Goal: Task Accomplishment & Management: Use online tool/utility

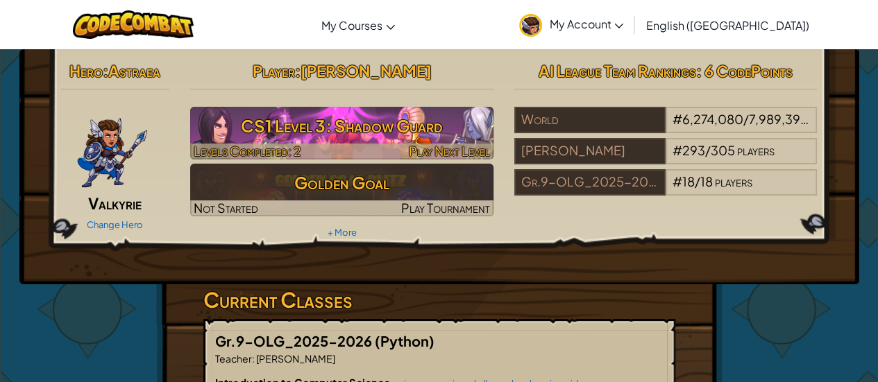
click at [422, 123] on h3 "CS1 Level 3: Shadow Guard" at bounding box center [341, 125] width 303 height 31
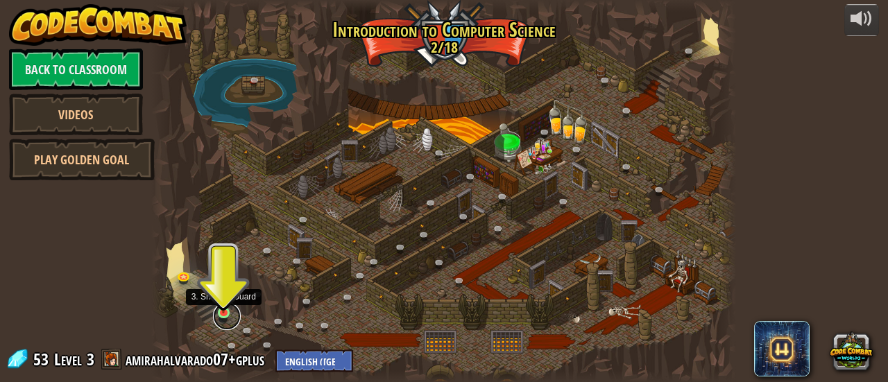
click at [227, 314] on link at bounding box center [227, 317] width 28 height 28
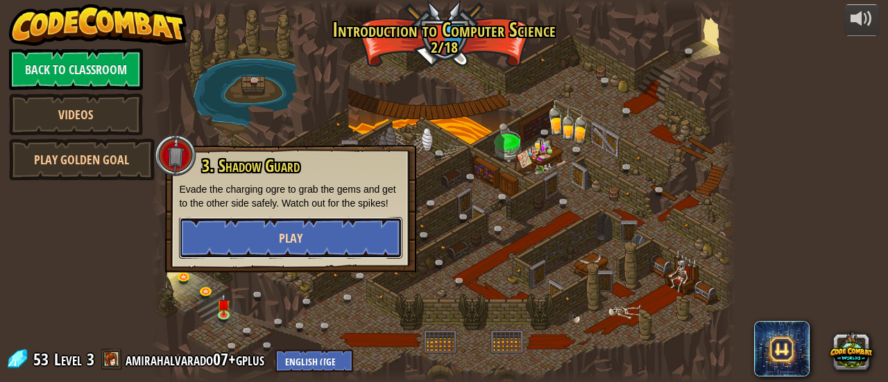
click at [314, 239] on button "Play" at bounding box center [290, 238] width 223 height 42
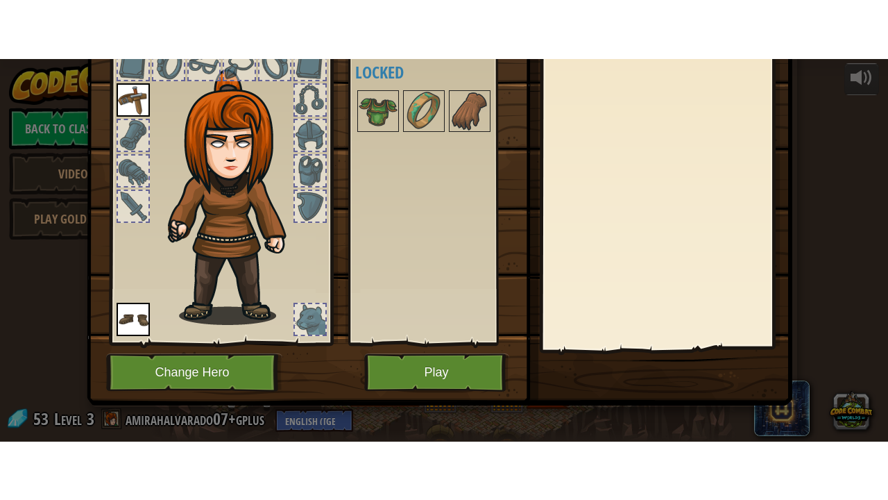
scroll to position [96, 0]
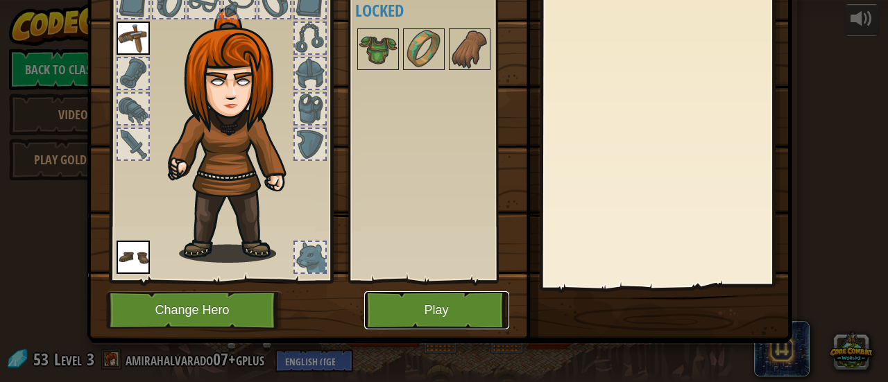
click at [444, 303] on button "Play" at bounding box center [436, 310] width 145 height 38
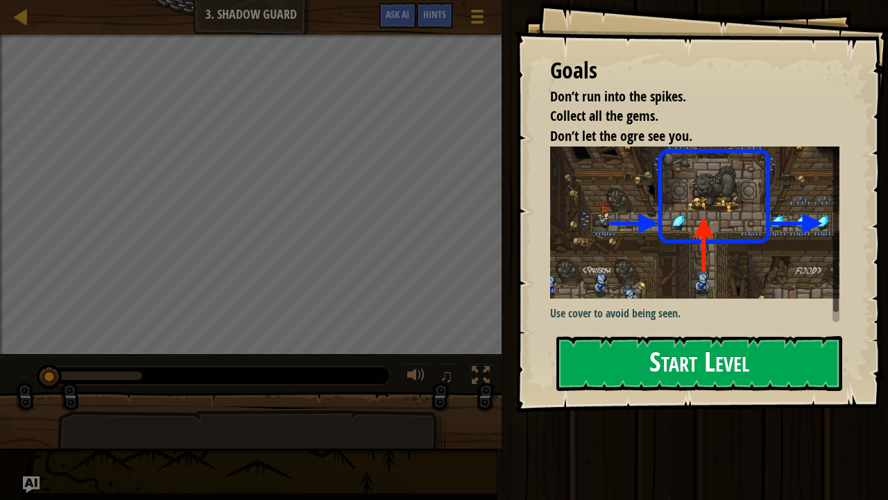
click at [665, 348] on button "Start Level" at bounding box center [700, 363] width 286 height 55
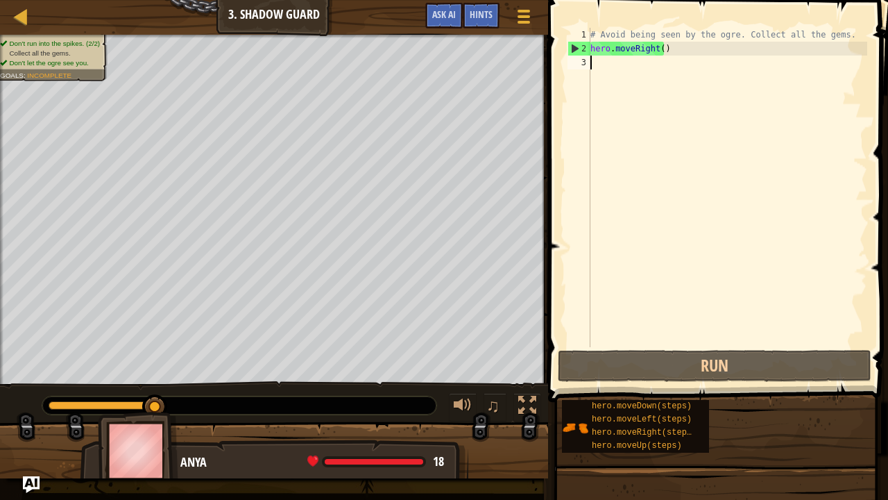
type textarea "h"
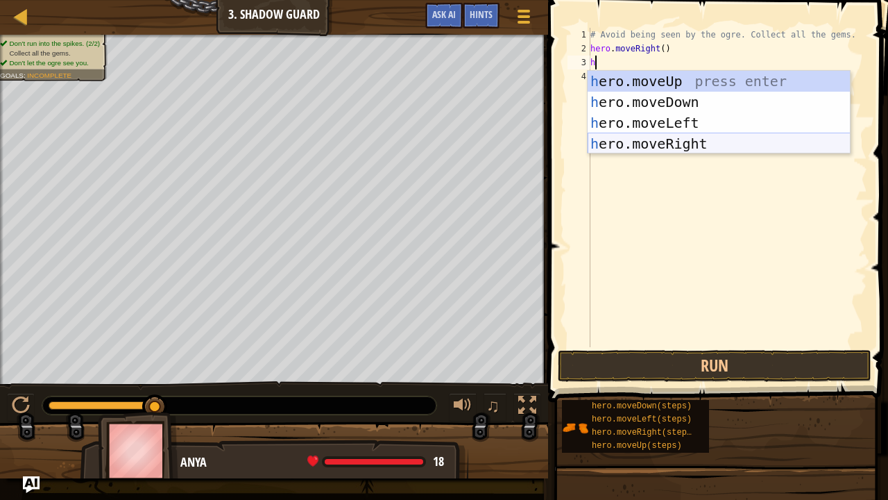
click at [714, 143] on div "h ero.moveUp press enter h ero.moveDown press enter h ero.moveLeft press enter …" at bounding box center [719, 133] width 263 height 125
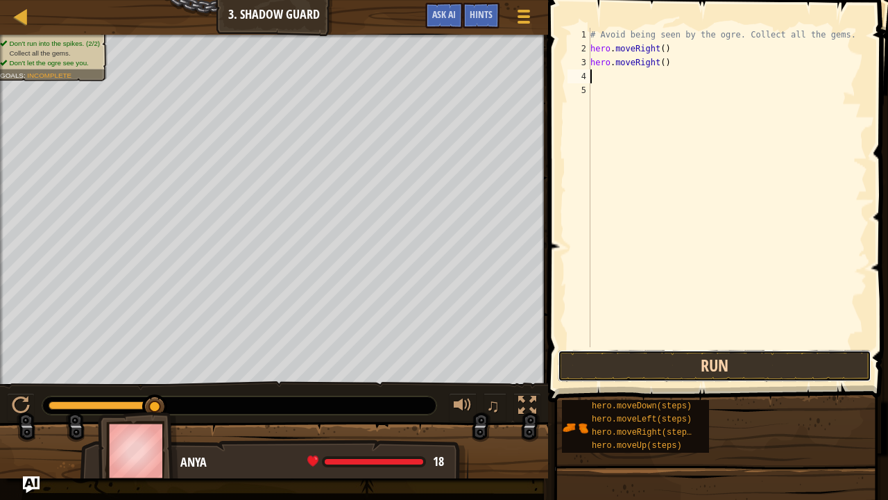
click at [659, 362] on button "Run" at bounding box center [715, 366] width 314 height 32
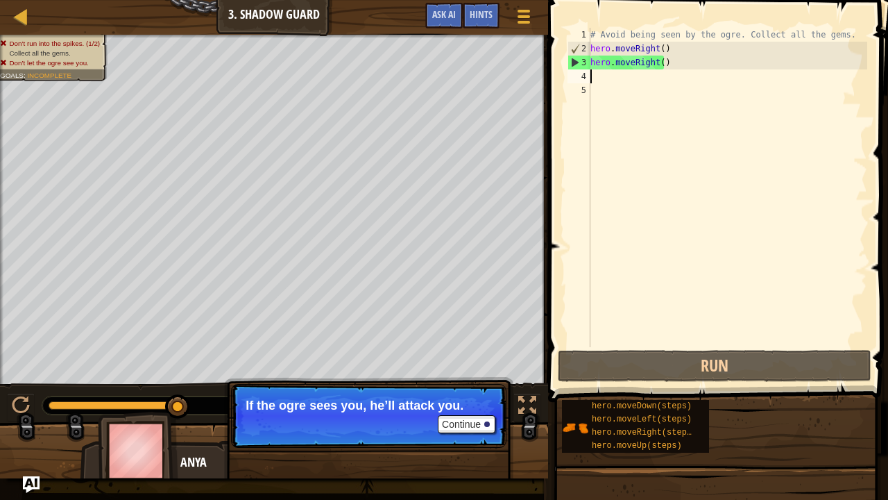
type textarea "h"
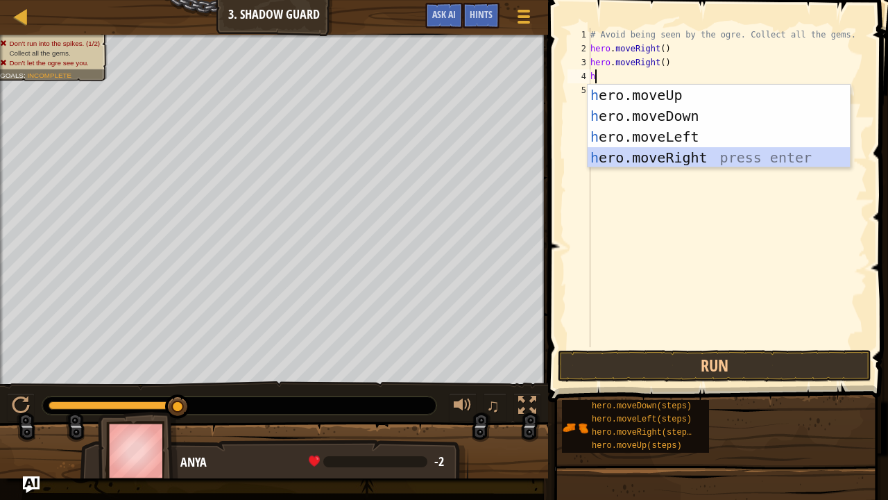
click at [706, 153] on div "h ero.moveUp press enter h ero.moveDown press enter h ero.moveLeft press enter …" at bounding box center [719, 147] width 263 height 125
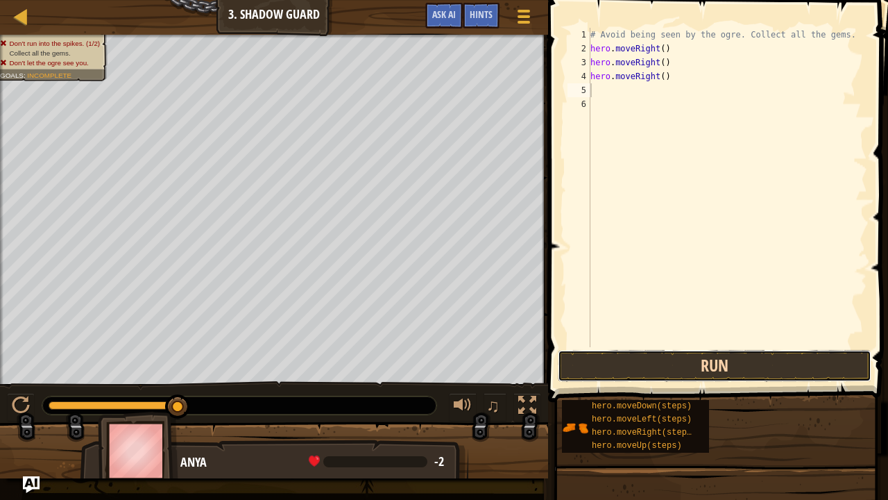
click at [695, 353] on button "Run" at bounding box center [715, 366] width 314 height 32
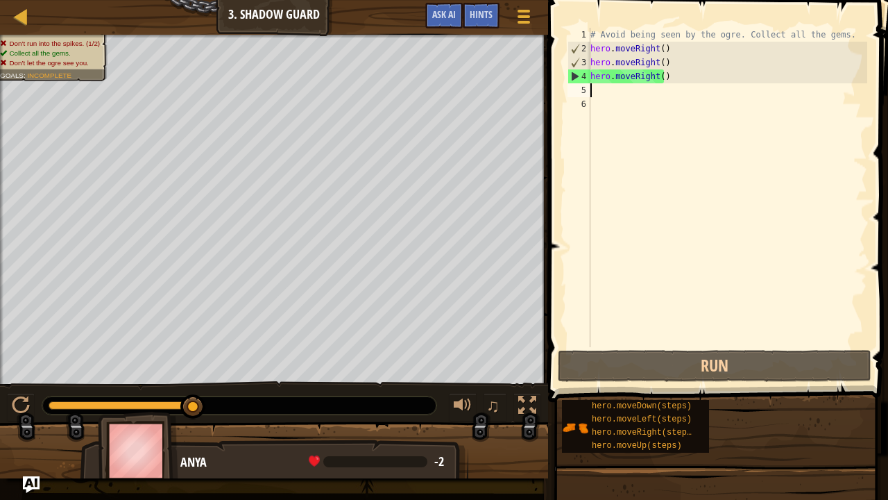
click at [640, 97] on div "# Avoid being seen by the ogre. Collect all the gems. hero . moveRight ( ) hero…" at bounding box center [728, 201] width 280 height 347
click at [643, 90] on div "# Avoid being seen by the ogre. Collect all the gems. hero . moveRight ( ) hero…" at bounding box center [728, 201] width 280 height 347
click at [639, 94] on div "# Avoid being seen by the ogre. Collect all the gems. hero . moveRight ( ) hero…" at bounding box center [728, 201] width 280 height 347
type textarea "h"
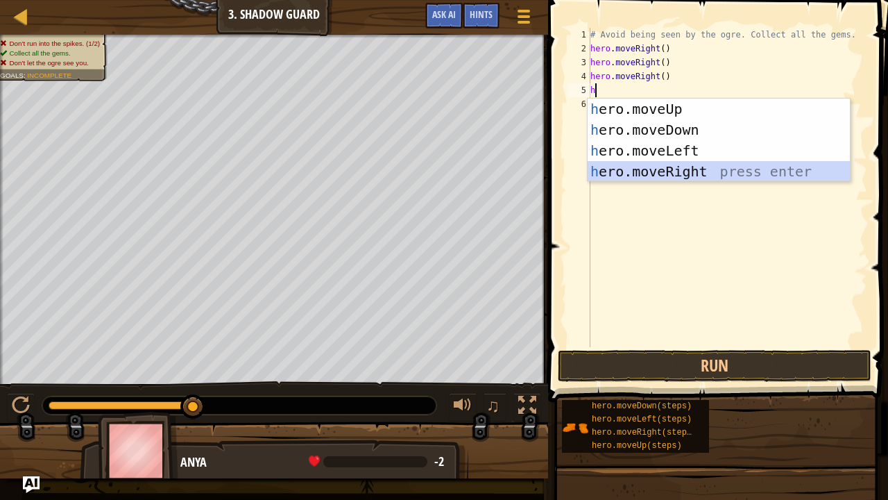
click at [686, 171] on div "h ero.moveUp press enter h ero.moveDown press enter h ero.moveLeft press enter …" at bounding box center [719, 161] width 263 height 125
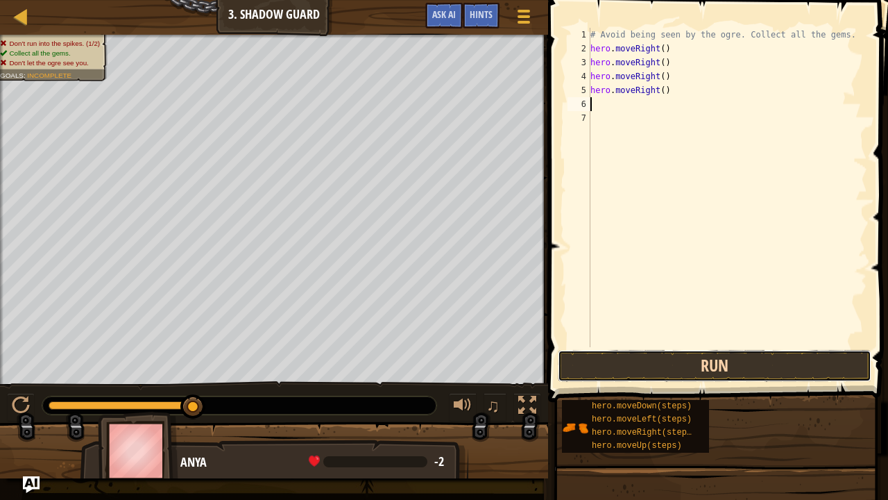
click at [686, 357] on button "Run" at bounding box center [715, 366] width 314 height 32
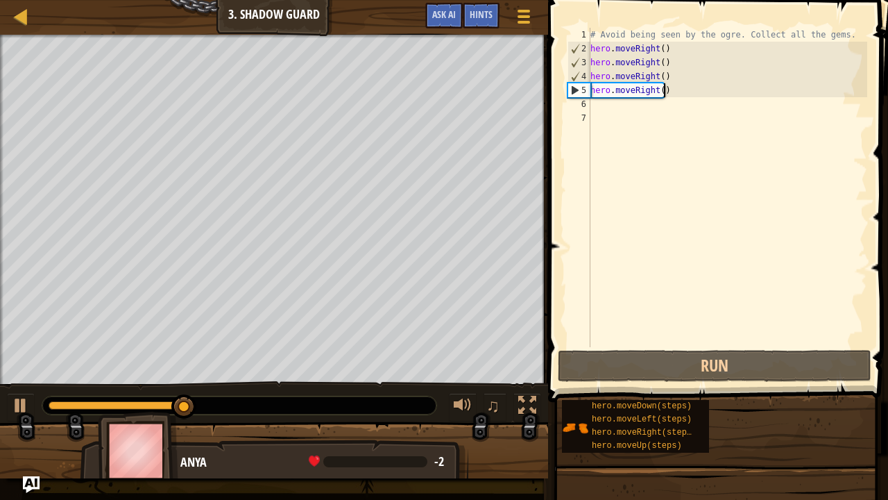
click at [688, 95] on div "# Avoid being seen by the ogre. Collect all the gems. hero . moveRight ( ) hero…" at bounding box center [728, 201] width 280 height 347
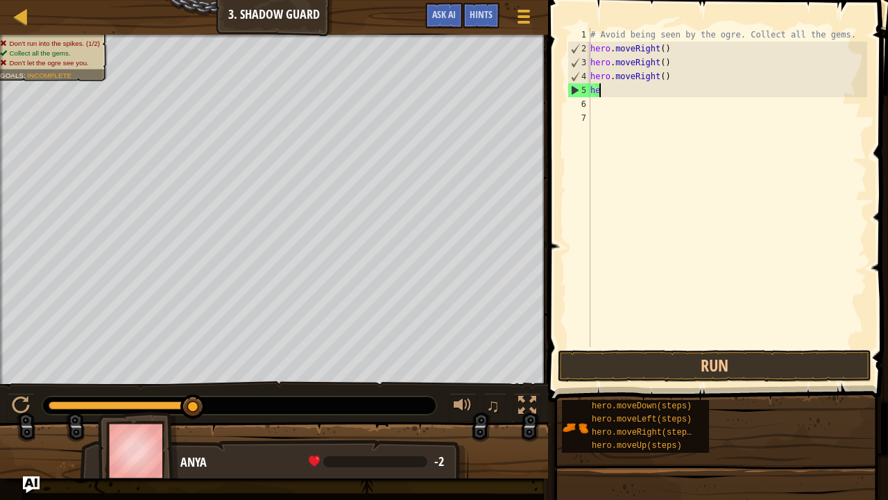
type textarea "h"
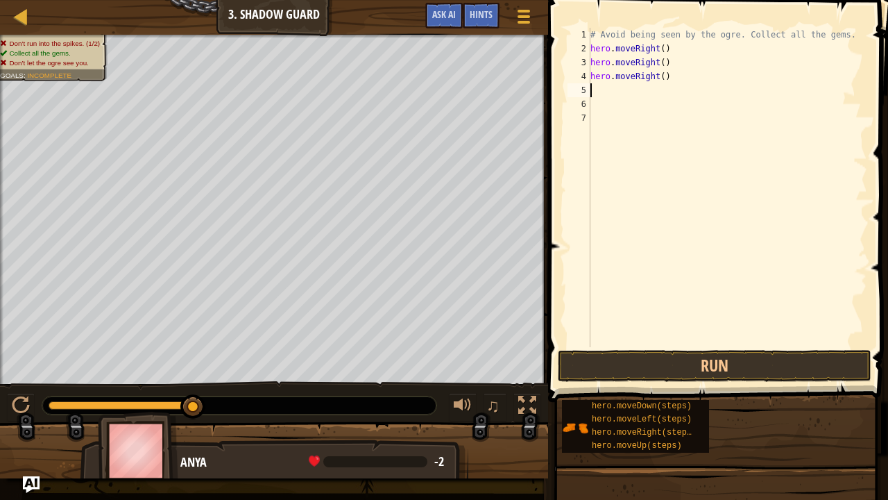
type textarea "h"
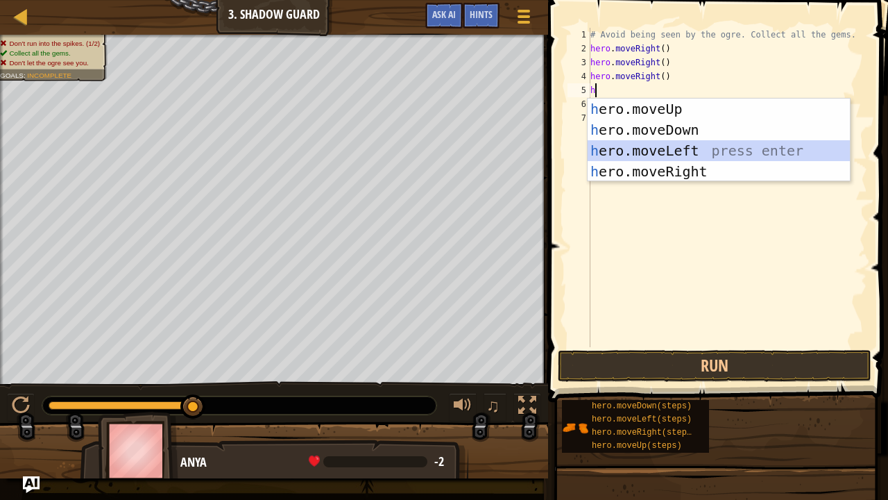
click at [703, 143] on div "h ero.moveUp press enter h ero.moveDown press enter h ero.moveLeft press enter …" at bounding box center [719, 161] width 263 height 125
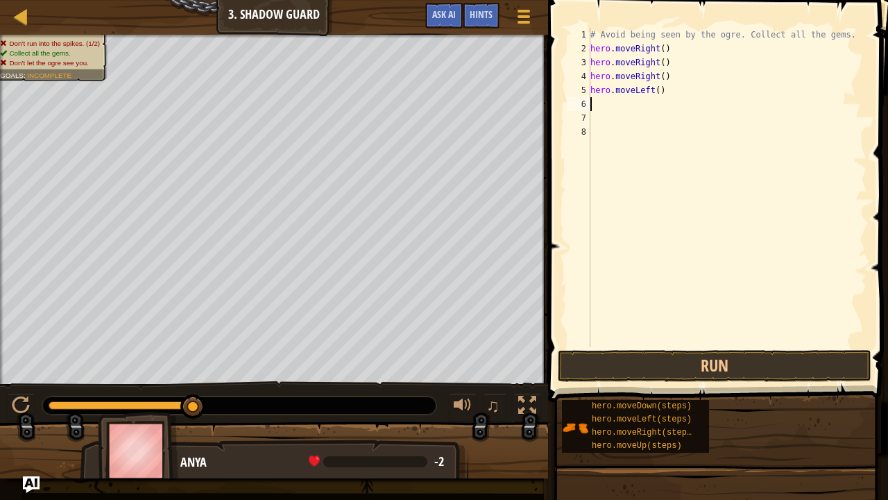
click at [636, 105] on div "# Avoid being seen by the ogre. Collect all the gems. hero . moveRight ( ) hero…" at bounding box center [728, 201] width 280 height 347
type textarea "h"
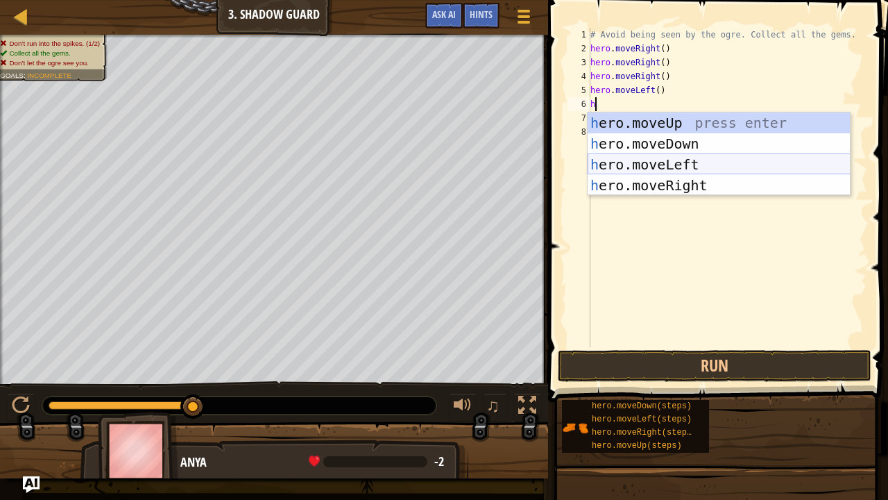
click at [699, 156] on div "h ero.moveUp press enter h ero.moveDown press enter h ero.moveLeft press enter …" at bounding box center [719, 174] width 263 height 125
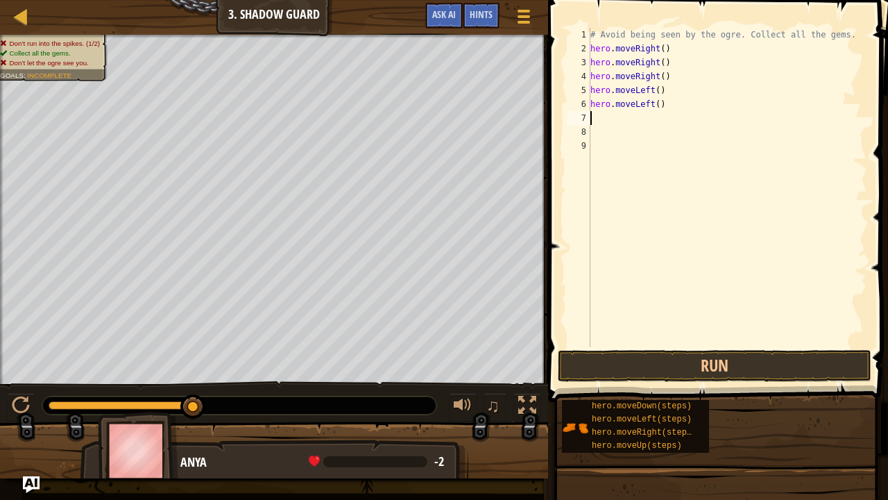
type textarea "h"
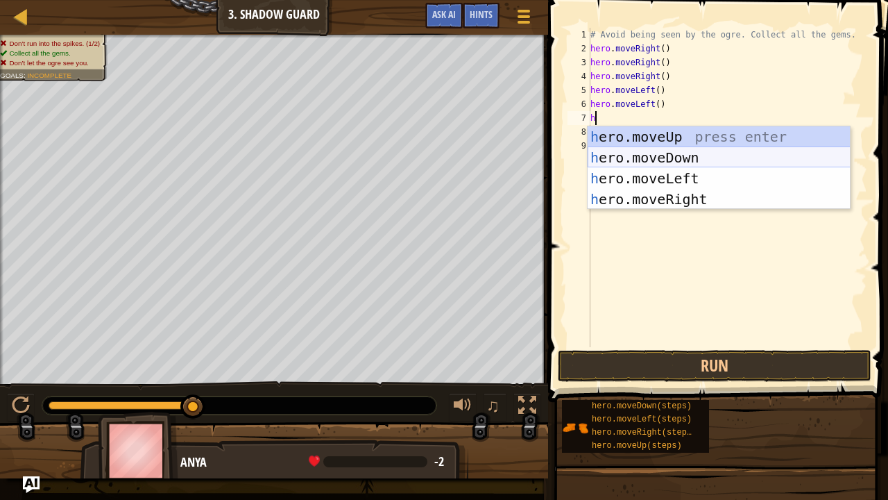
click at [695, 158] on div "h ero.moveUp press enter h ero.moveDown press enter h ero.moveLeft press enter …" at bounding box center [719, 188] width 263 height 125
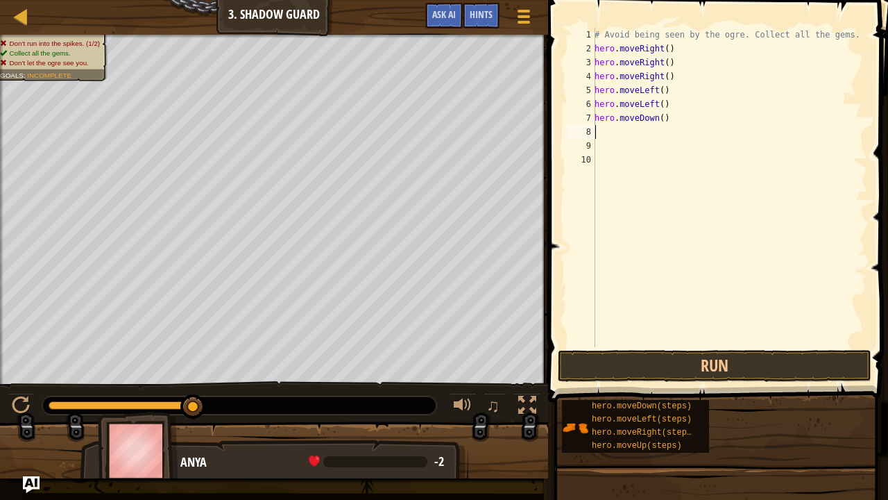
type textarea "h"
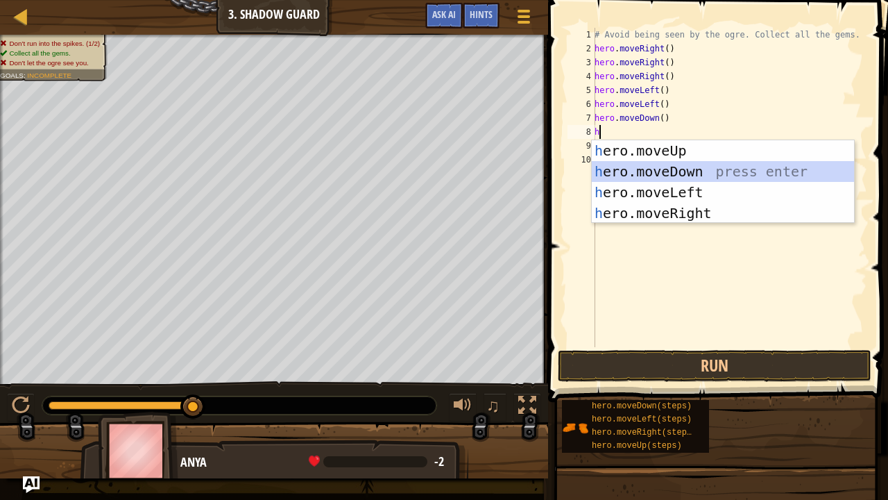
click at [691, 170] on div "h ero.moveUp press enter h ero.moveDown press enter h ero.moveLeft press enter …" at bounding box center [723, 202] width 263 height 125
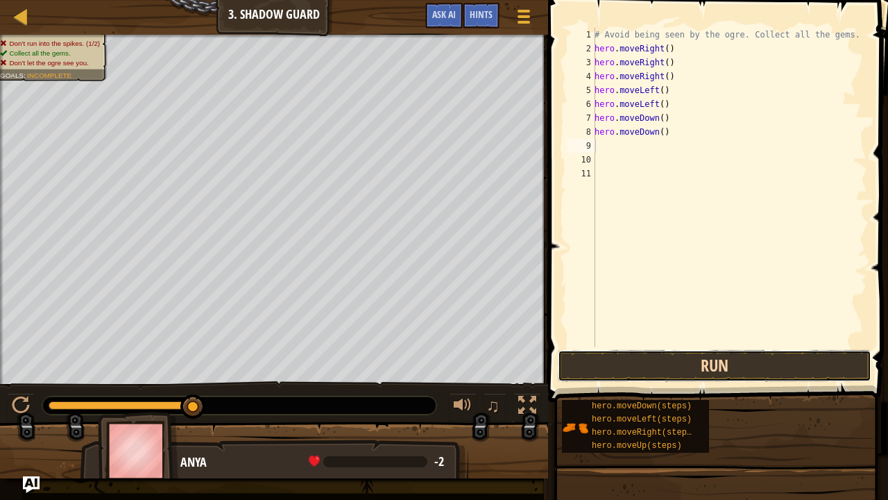
click at [708, 367] on button "Run" at bounding box center [715, 366] width 314 height 32
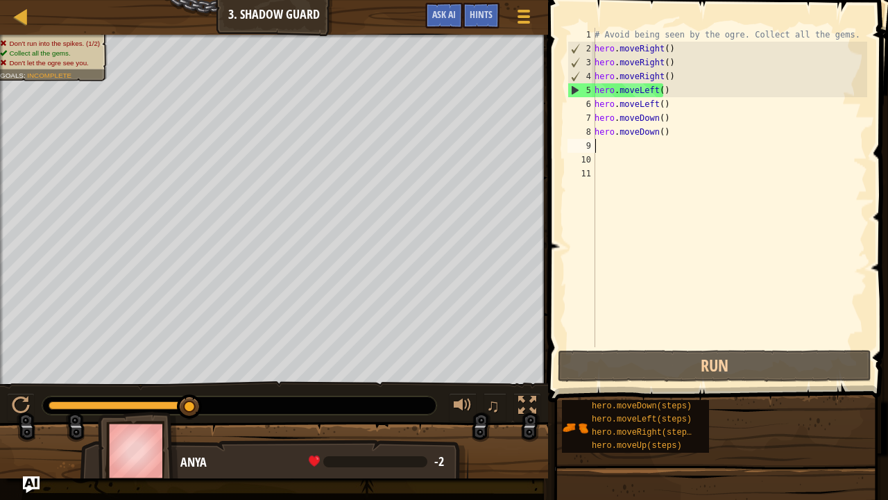
click at [679, 126] on div "# Avoid being seen by the ogre. Collect all the gems. hero . moveRight ( ) hero…" at bounding box center [729, 201] width 275 height 347
type textarea "hero.moveDown()"
click at [434, 135] on div "Map Introduction to Computer Science 3. Shadow Guard Game Menu Done Hints Ask A…" at bounding box center [444, 250] width 888 height 500
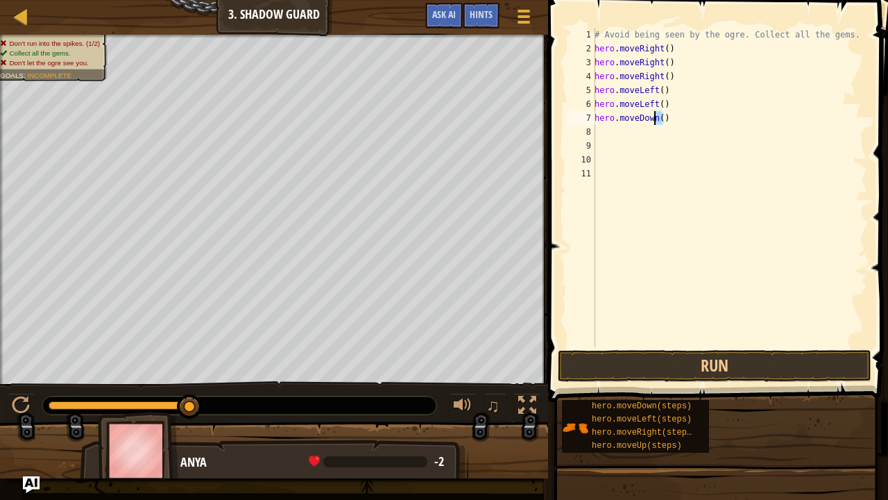
drag, startPoint x: 687, startPoint y: 122, endPoint x: 563, endPoint y: 122, distance: 123.5
click at [563, 122] on div "1 2 3 4 5 6 7 8 9 10 11 # Avoid being seen by the ogre. Collect all the gems. h…" at bounding box center [716, 228] width 344 height 443
type textarea "hero.moveDown()"
drag, startPoint x: 688, startPoint y: 99, endPoint x: 545, endPoint y: 101, distance: 143.0
click at [545, 101] on div "1 2 3 4 5 6 7 8 9 10 11 # Avoid being seen by the ogre. Collect all the gems. h…" at bounding box center [716, 228] width 344 height 443
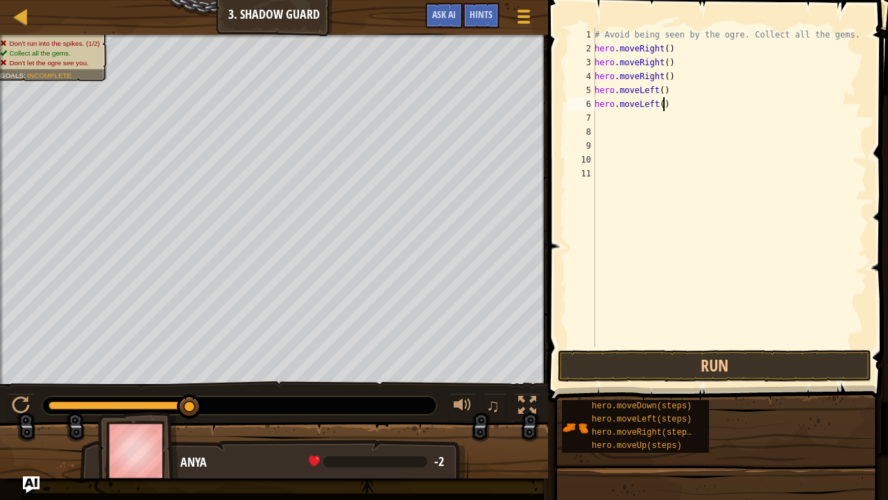
type textarea "hero.moveLeft()"
drag, startPoint x: 681, startPoint y: 87, endPoint x: 577, endPoint y: 89, distance: 104.8
click at [577, 89] on div "1 2 3 4 5 6 7 8 9 10 11 # Avoid being seen by the ogre. Collect all the gems. h…" at bounding box center [716, 187] width 303 height 319
type textarea "hero.moveLeft()"
drag, startPoint x: 690, startPoint y: 76, endPoint x: 570, endPoint y: 77, distance: 119.4
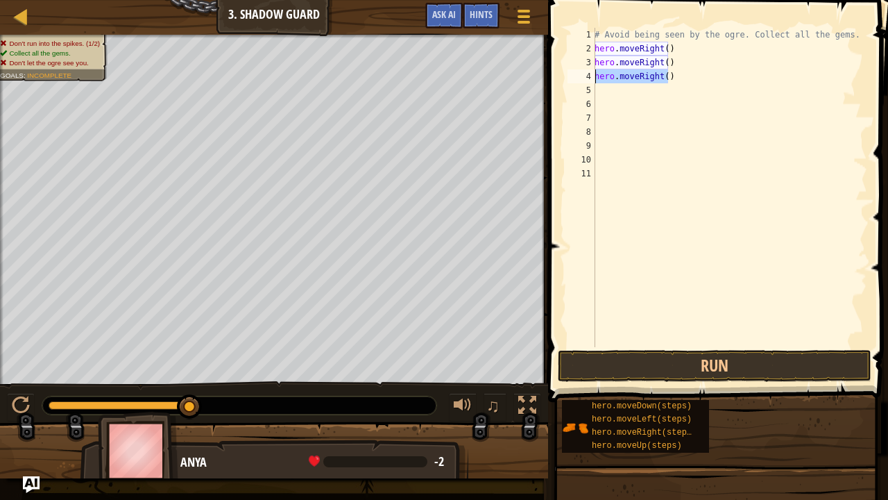
click at [570, 77] on div "1 2 3 4 5 6 7 8 9 10 11 # Avoid being seen by the ogre. Collect all the gems. h…" at bounding box center [716, 187] width 303 height 319
type textarea "hero.moveRight()"
drag, startPoint x: 709, startPoint y: 68, endPoint x: 560, endPoint y: 68, distance: 149.2
click at [560, 68] on div "1 2 3 4 5 6 7 8 9 10 11 # Avoid being seen by the ogre. Collect all the gems. h…" at bounding box center [716, 228] width 344 height 443
type textarea "hero.moveRight()"
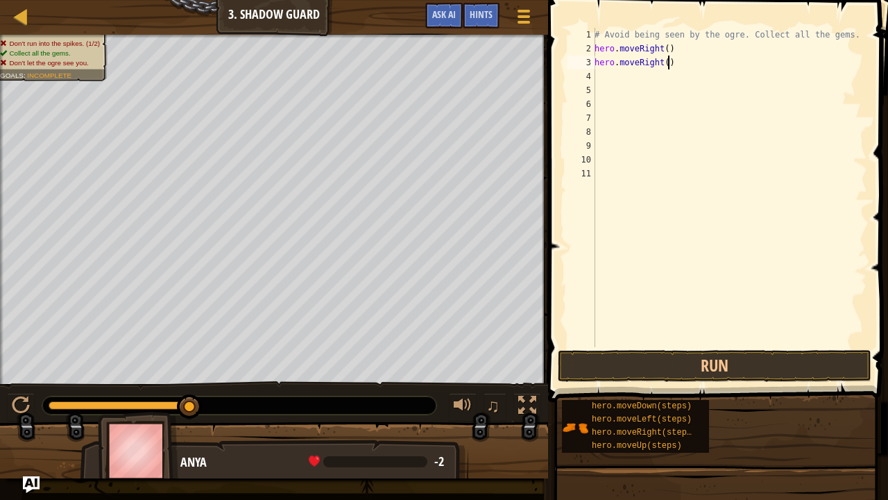
click at [559, 68] on span at bounding box center [719, 181] width 351 height 443
click at [638, 86] on div "# Avoid being seen by the ogre. Collect all the gems. hero . moveRight ( ) hero…" at bounding box center [729, 201] width 275 height 347
click at [639, 74] on div "# Avoid being seen by the ogre. Collect all the gems. hero . moveRight ( ) hero…" at bounding box center [729, 201] width 275 height 347
type textarea "h"
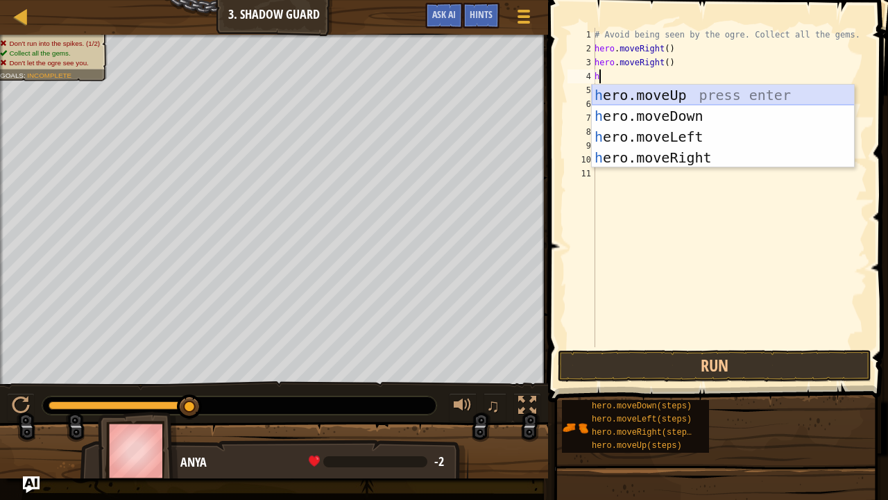
click at [690, 95] on div "h ero.moveUp press enter h ero.moveDown press enter h ero.moveLeft press enter …" at bounding box center [723, 147] width 263 height 125
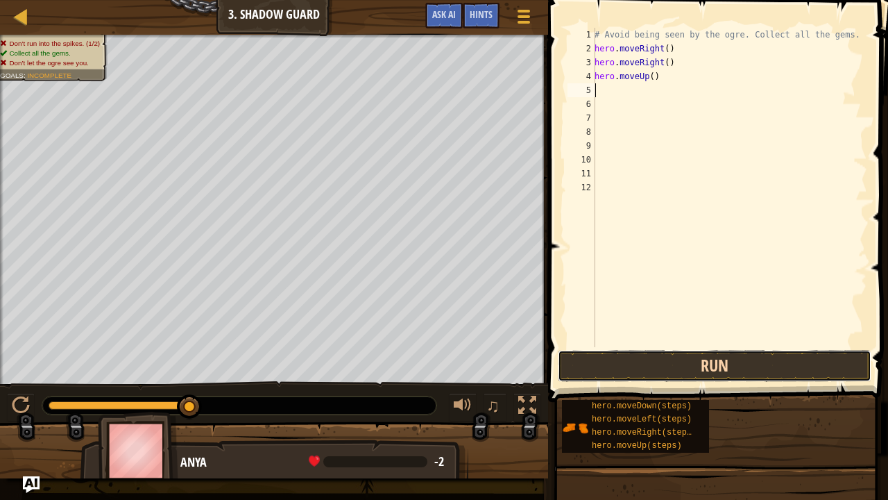
click at [706, 368] on button "Run" at bounding box center [715, 366] width 314 height 32
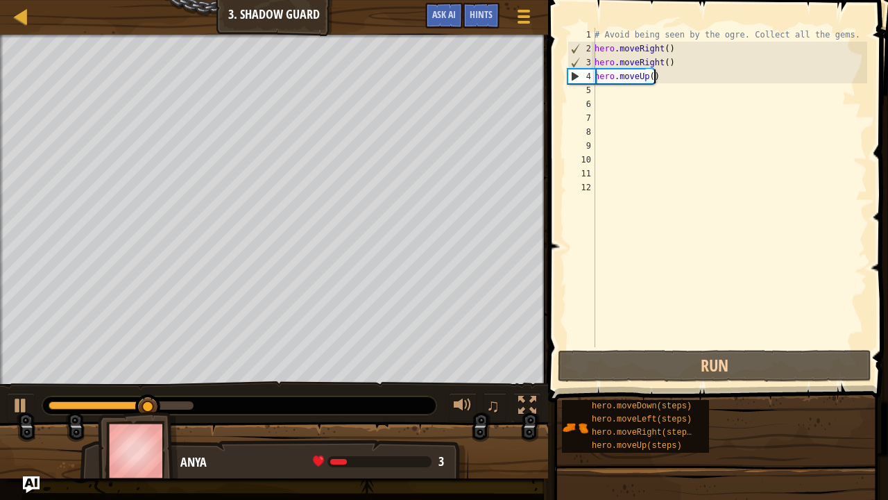
click at [706, 80] on div "# Avoid being seen by the ogre. Collect all the gems. hero . moveRight ( ) hero…" at bounding box center [729, 201] width 275 height 347
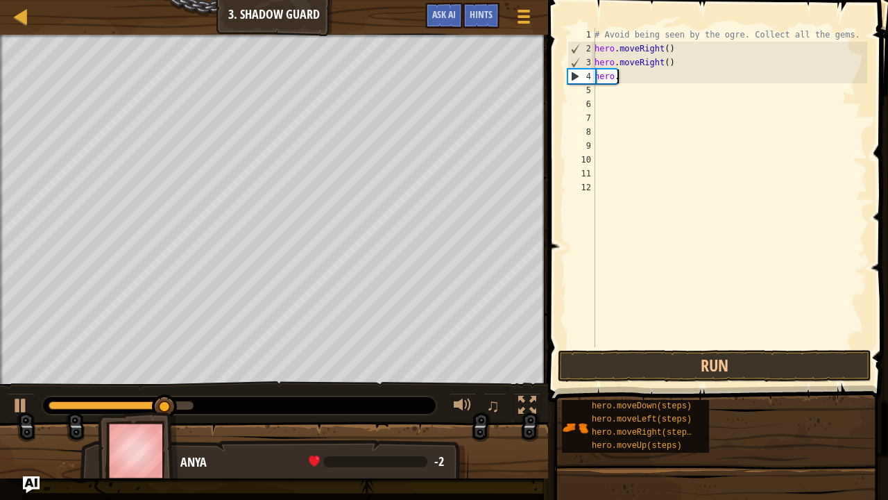
type textarea "h"
click at [706, 65] on div "# Avoid being seen by the ogre. Collect all the gems. hero . moveRight ( ) hero…" at bounding box center [729, 201] width 275 height 347
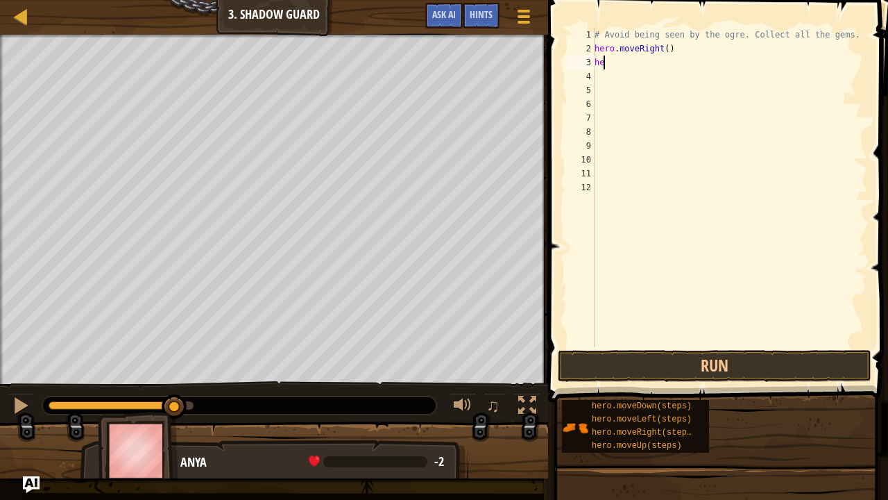
type textarea "h"
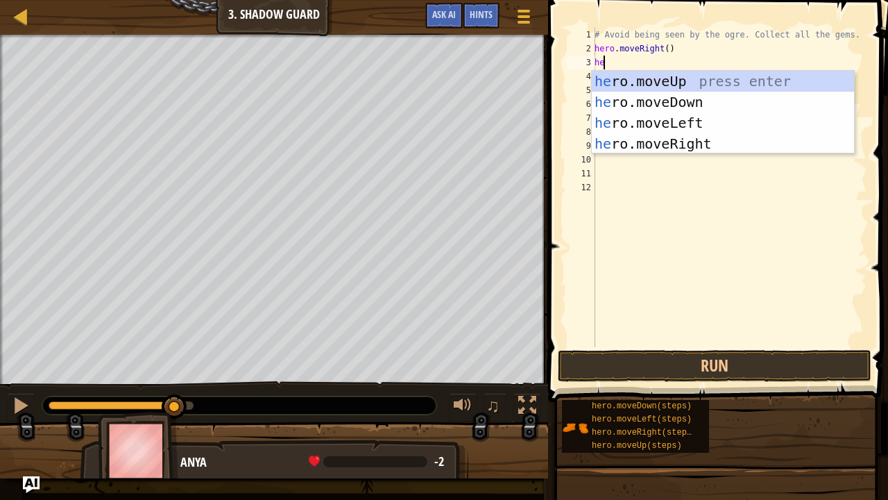
type textarea "her"
click at [700, 80] on div "her o.moveUp press enter her o.moveDown press enter her o.moveLeft press enter …" at bounding box center [723, 133] width 263 height 125
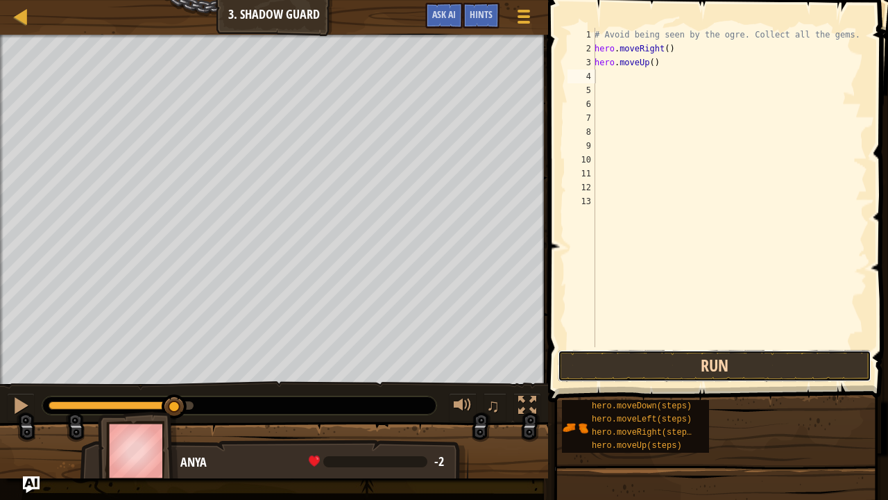
click at [713, 373] on button "Run" at bounding box center [715, 366] width 314 height 32
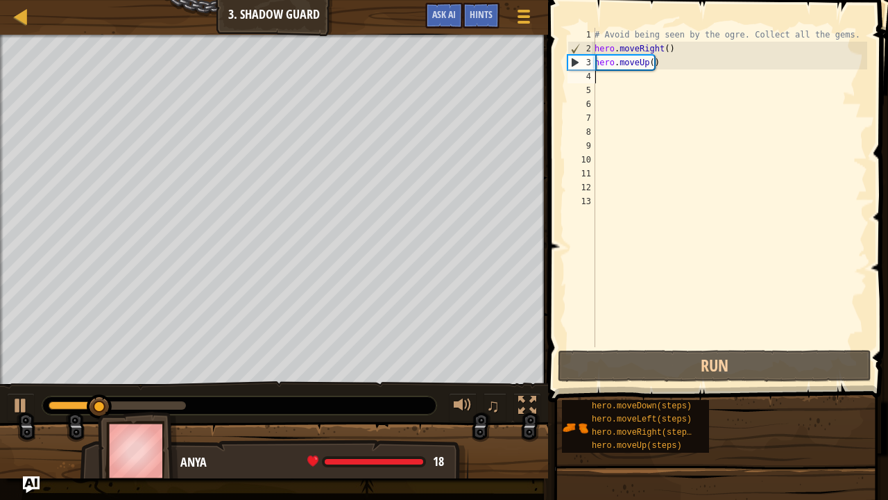
click at [645, 83] on div "# Avoid being seen by the ogre. Collect all the gems. hero . moveRight ( ) hero…" at bounding box center [729, 201] width 275 height 347
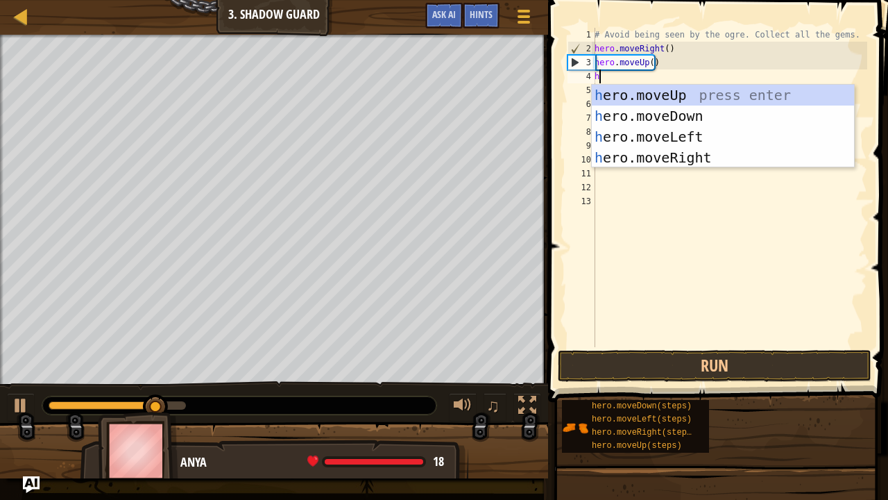
type textarea "he"
click at [708, 151] on div "he ro.moveUp press enter he ro.moveDown press enter he ro.moveLeft press enter …" at bounding box center [723, 147] width 263 height 125
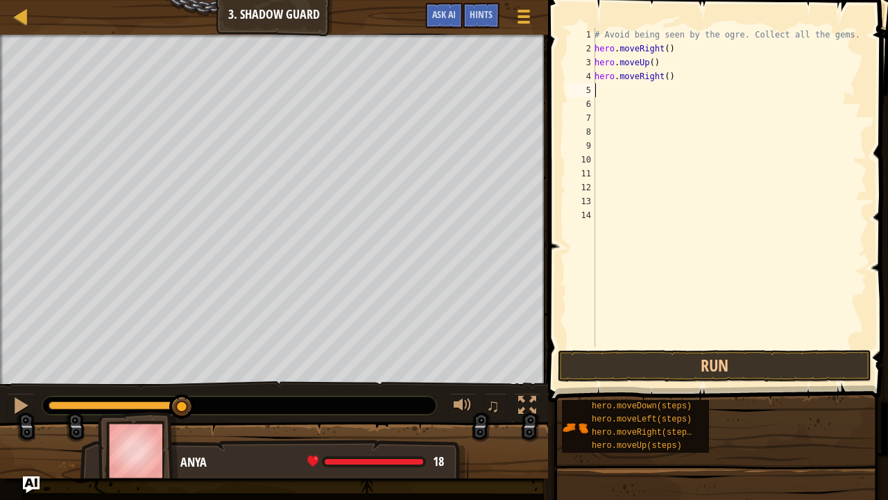
type textarea "h"
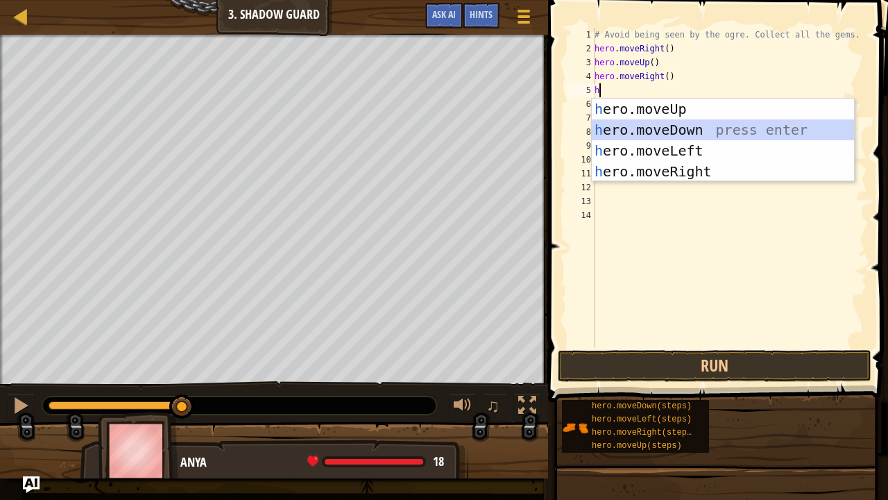
click at [711, 128] on div "h ero.moveUp press enter h ero.moveDown press enter h ero.moveLeft press enter …" at bounding box center [723, 161] width 263 height 125
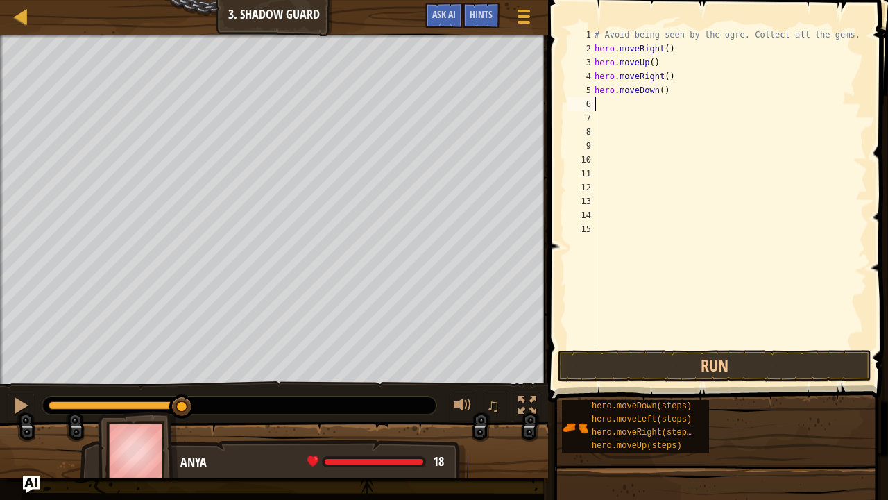
type textarea "h"
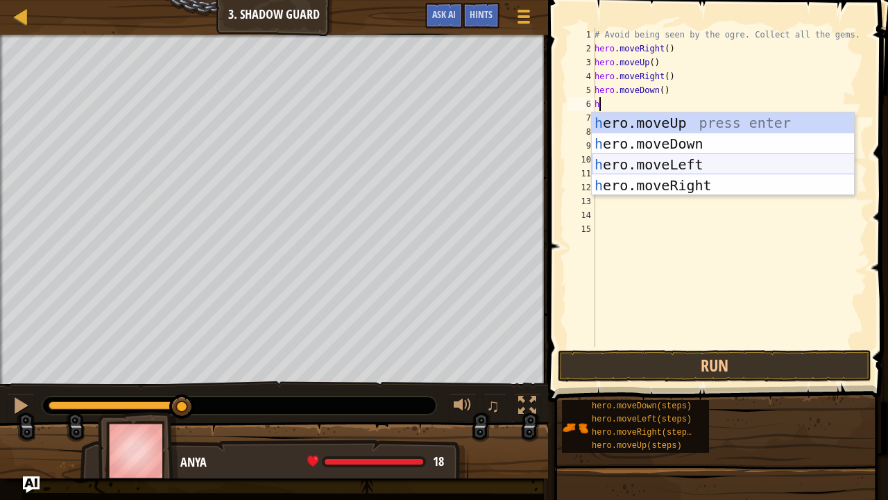
click at [706, 172] on div "h ero.moveUp press enter h ero.moveDown press enter h ero.moveLeft press enter …" at bounding box center [723, 174] width 263 height 125
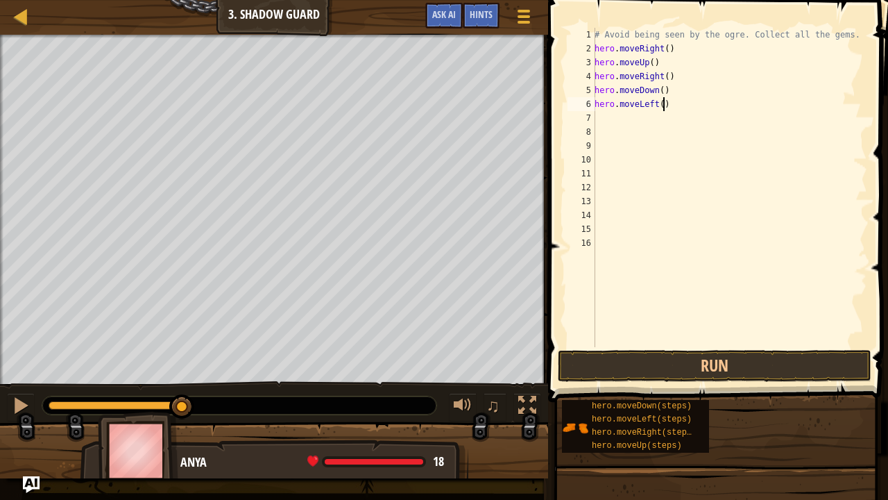
drag, startPoint x: 692, startPoint y: 108, endPoint x: 672, endPoint y: 106, distance: 20.2
click at [672, 106] on div "# Avoid being seen by the ogre. Collect all the gems. hero . moveRight ( ) hero…" at bounding box center [729, 201] width 275 height 347
type textarea "hero.movet"
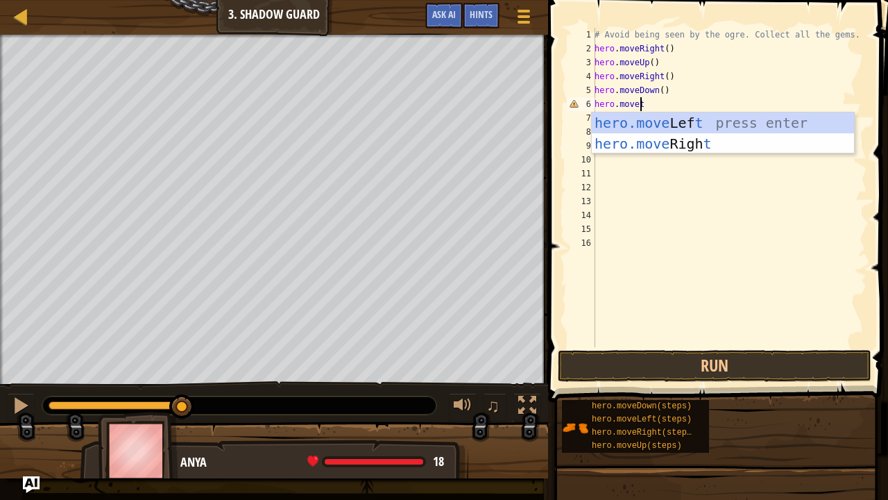
scroll to position [6, 3]
click at [708, 146] on div "hero.move Lef t press enter hero.move Righ t press enter" at bounding box center [723, 153] width 263 height 83
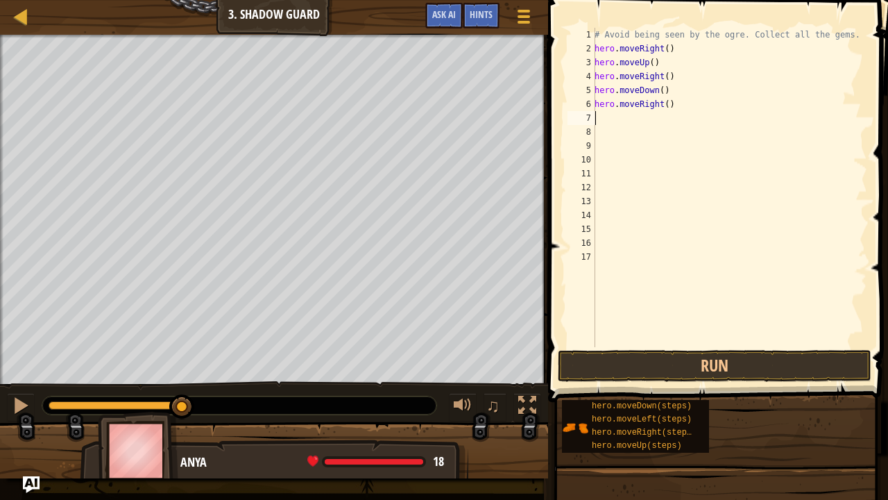
scroll to position [6, 0]
click at [720, 357] on button "Run" at bounding box center [715, 366] width 314 height 32
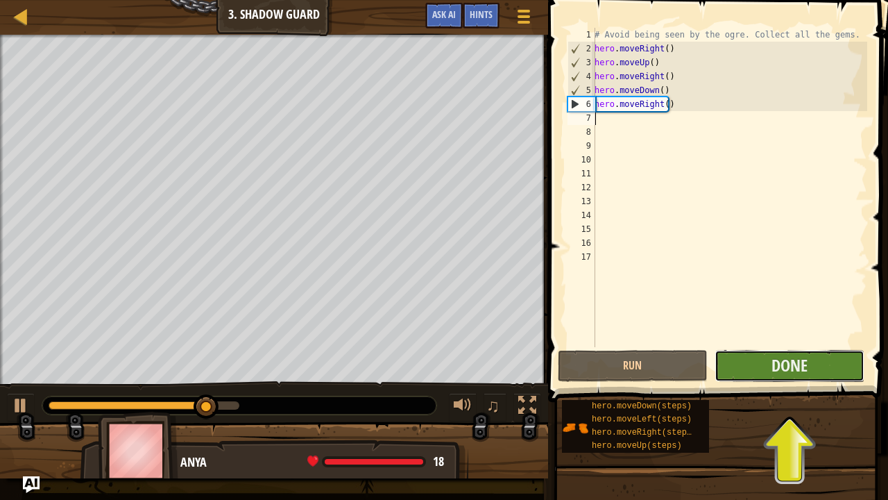
click at [813, 357] on button "Done" at bounding box center [790, 366] width 150 height 32
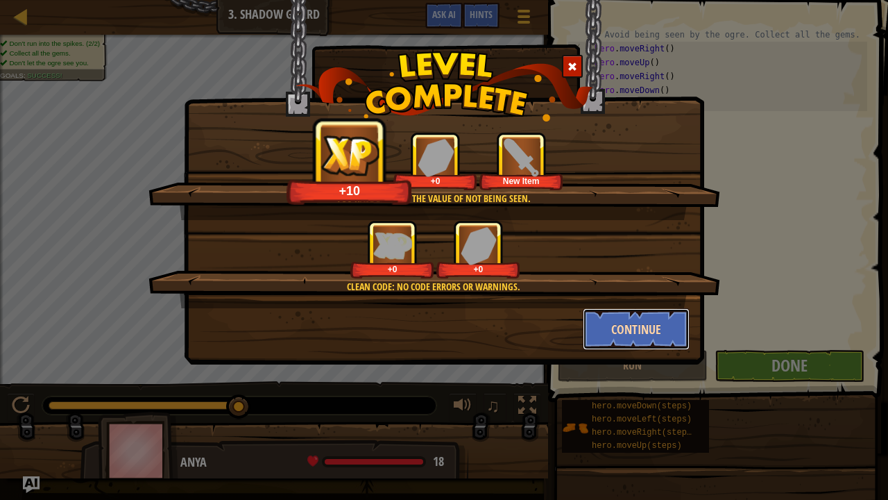
click at [622, 318] on button "Continue" at bounding box center [637, 329] width 108 height 42
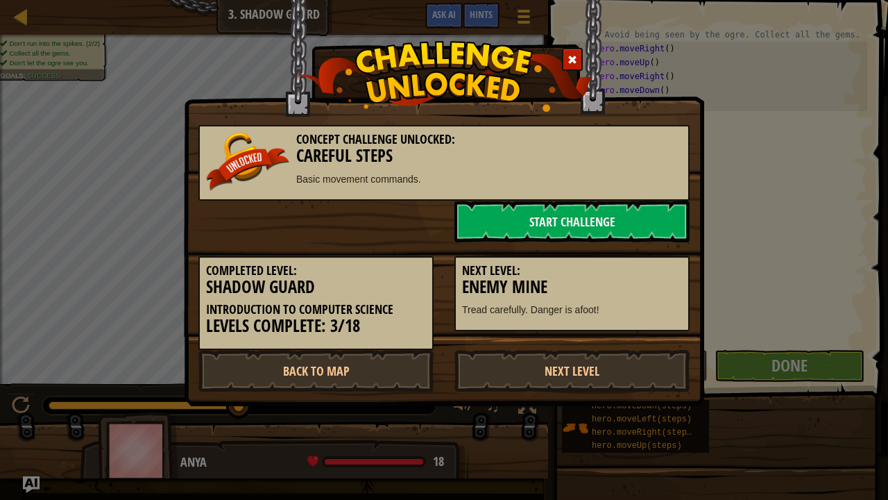
click at [620, 318] on div "Next Level: Enemy Mine Tread carefully. Danger is afoot!" at bounding box center [572, 294] width 235 height 76
click at [538, 366] on link "Next Level" at bounding box center [572, 371] width 235 height 42
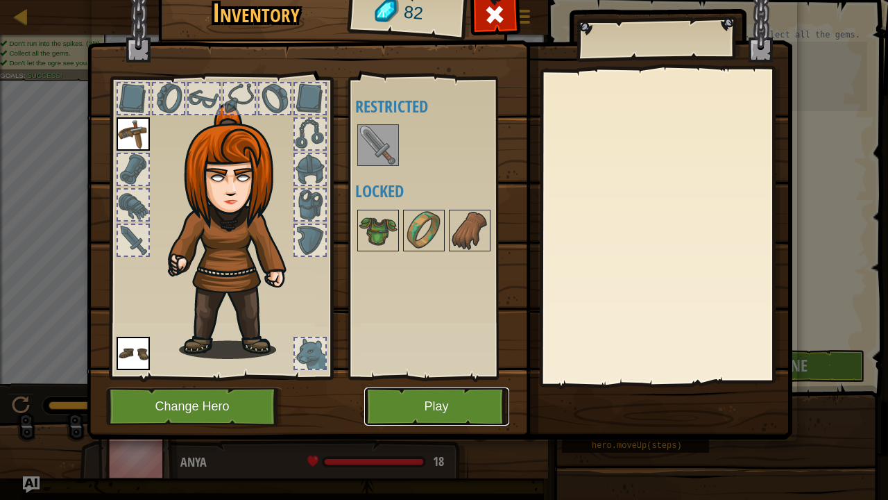
click at [422, 382] on button "Play" at bounding box center [436, 406] width 145 height 38
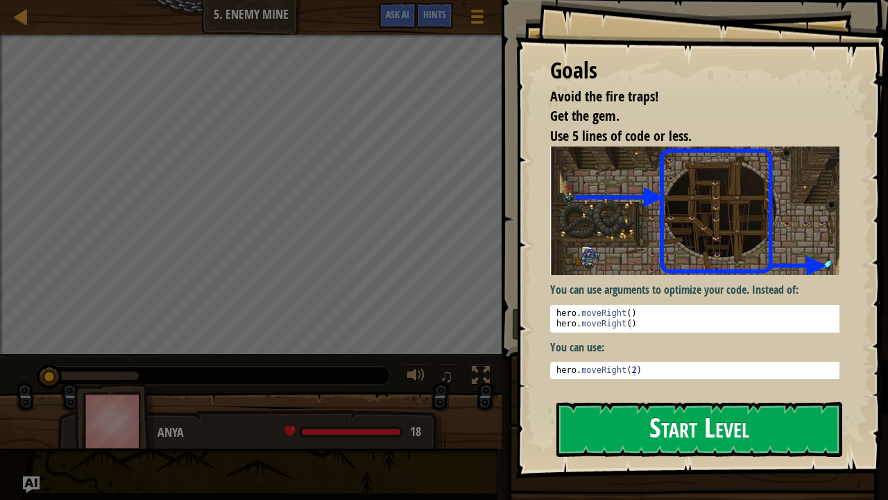
click at [656, 382] on button "Start Level" at bounding box center [700, 429] width 286 height 55
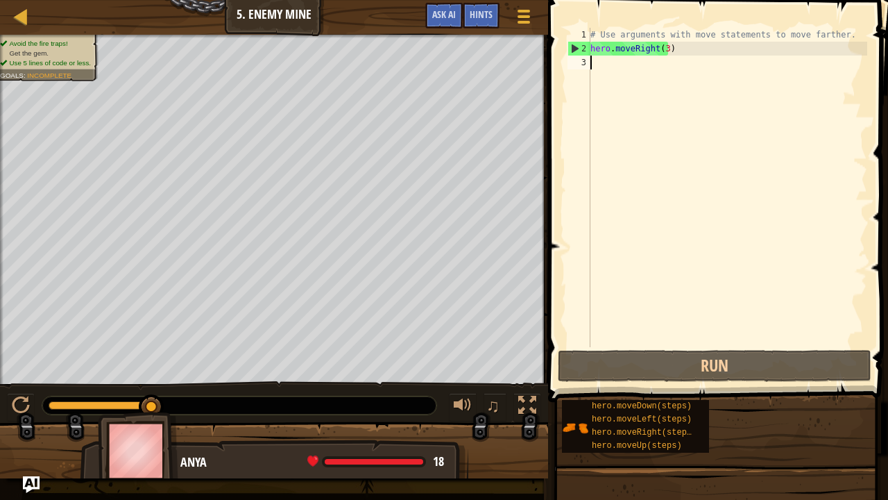
drag, startPoint x: 151, startPoint y: 400, endPoint x: 190, endPoint y: 402, distance: 39.6
click at [190, 382] on div at bounding box center [239, 405] width 394 height 18
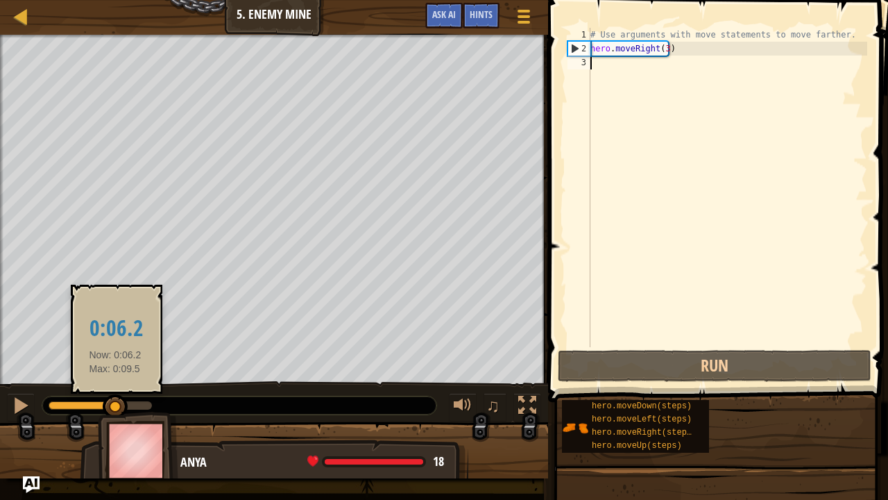
drag, startPoint x: 128, startPoint y: 403, endPoint x: 115, endPoint y: 404, distance: 13.2
click at [115, 382] on div at bounding box center [115, 406] width 25 height 25
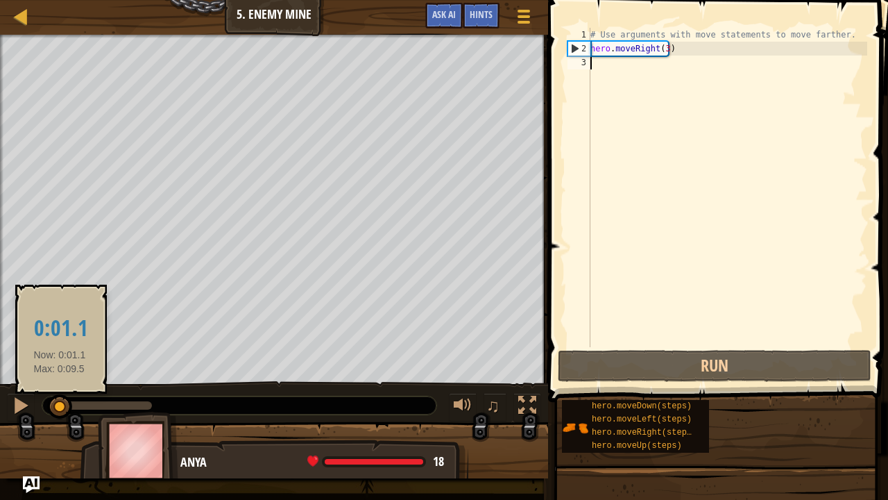
drag, startPoint x: 104, startPoint y: 404, endPoint x: 51, endPoint y: 404, distance: 52.7
click at [51, 382] on div at bounding box center [59, 406] width 25 height 25
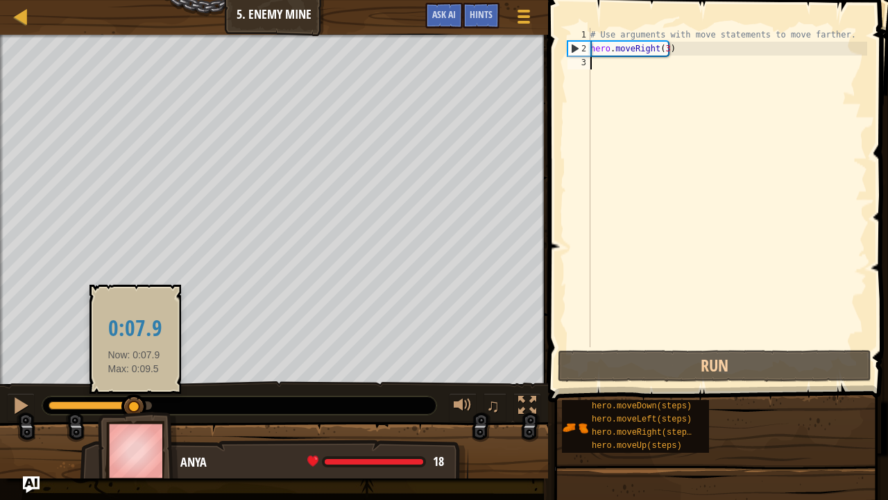
drag, startPoint x: 62, startPoint y: 401, endPoint x: 134, endPoint y: 401, distance: 72.2
click at [134, 382] on div at bounding box center [133, 406] width 25 height 25
drag, startPoint x: 132, startPoint y: 402, endPoint x: 142, endPoint y: 394, distance: 13.3
click at [142, 382] on div at bounding box center [141, 406] width 25 height 25
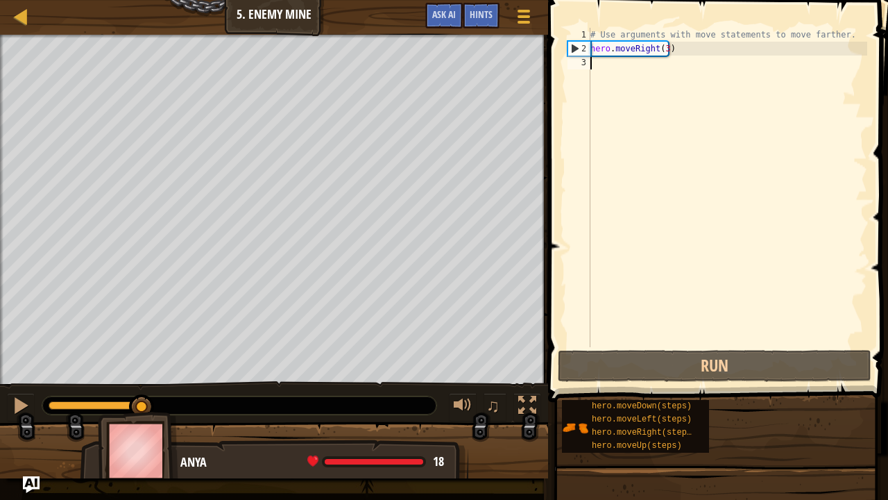
type textarea "h"
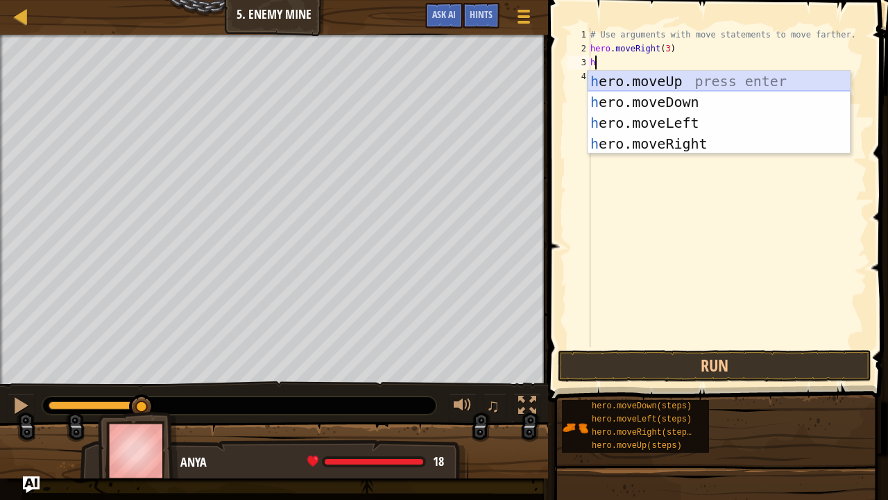
click at [699, 80] on div "h ero.moveUp press enter h ero.moveDown press enter h ero.moveLeft press enter …" at bounding box center [719, 133] width 263 height 125
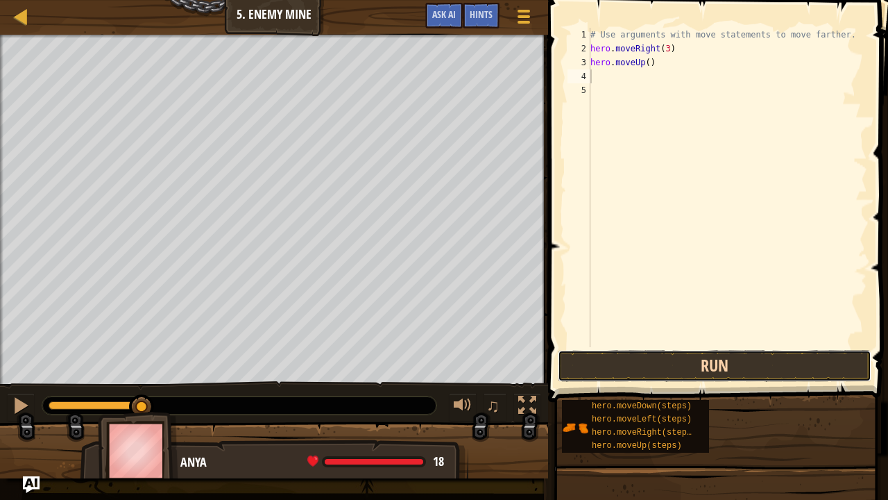
click at [621, 369] on button "Run" at bounding box center [715, 366] width 314 height 32
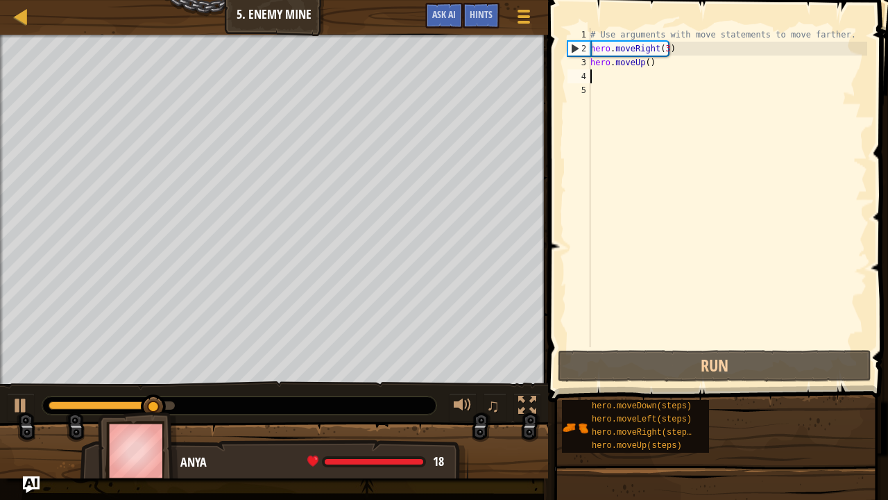
type textarea "h"
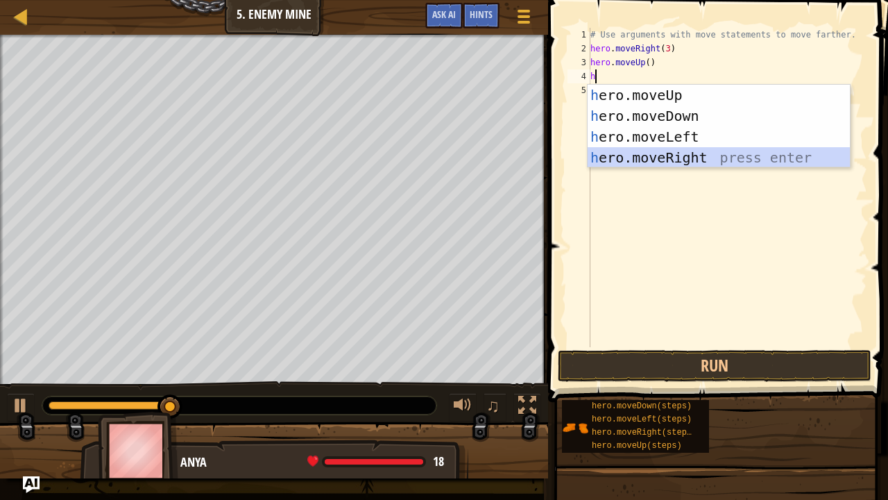
click at [686, 149] on div "h ero.moveUp press enter h ero.moveDown press enter h ero.moveLeft press enter …" at bounding box center [719, 147] width 263 height 125
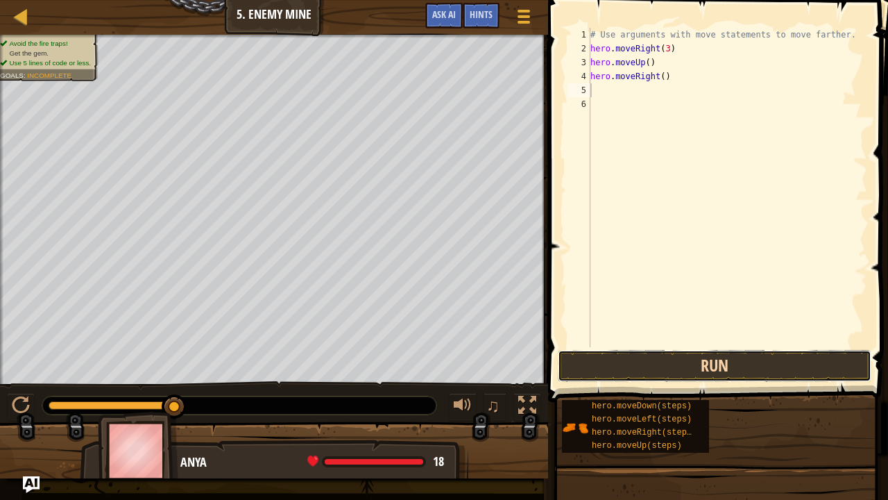
click at [685, 371] on button "Run" at bounding box center [715, 366] width 314 height 32
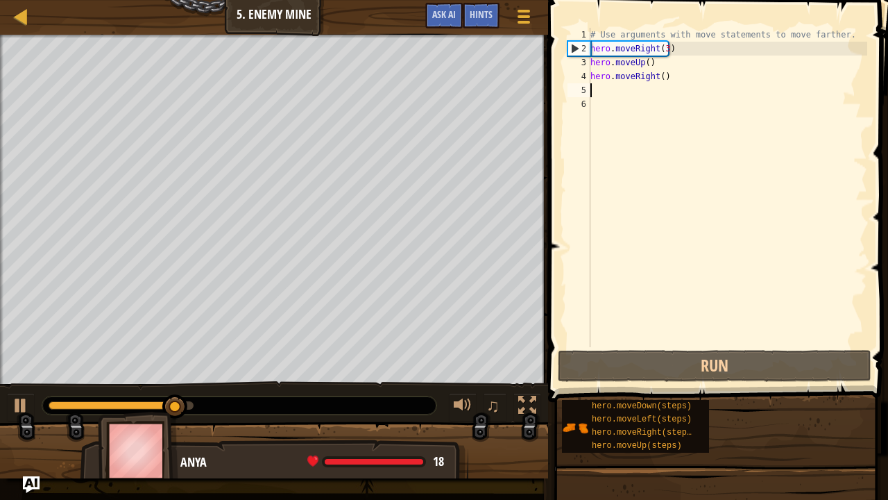
type textarea "h"
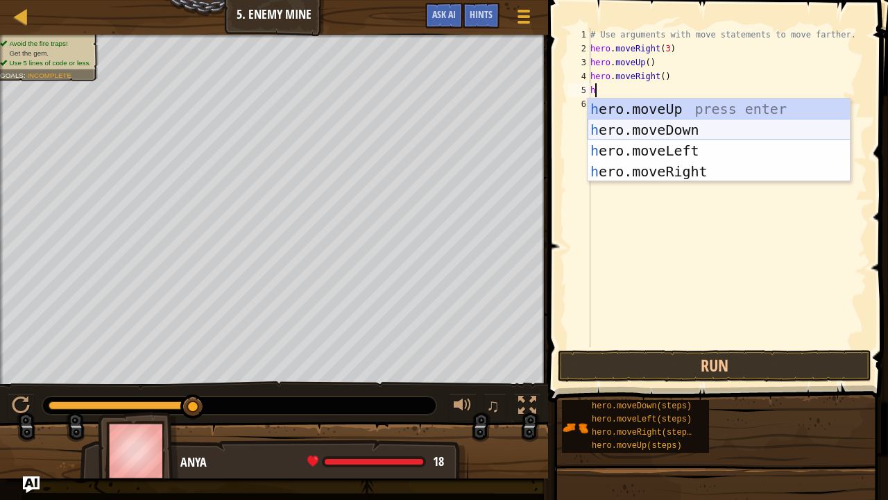
click at [699, 124] on div "h ero.moveUp press enter h ero.moveDown press enter h ero.moveLeft press enter …" at bounding box center [719, 161] width 263 height 125
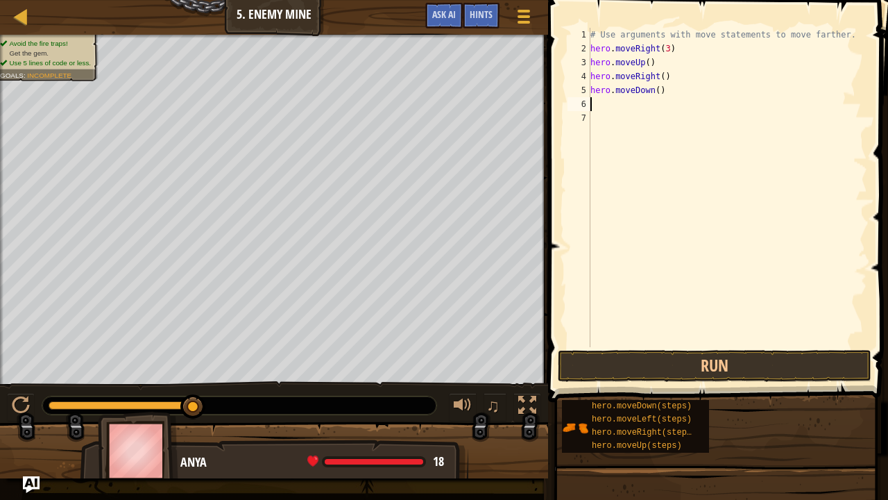
type textarea "h"
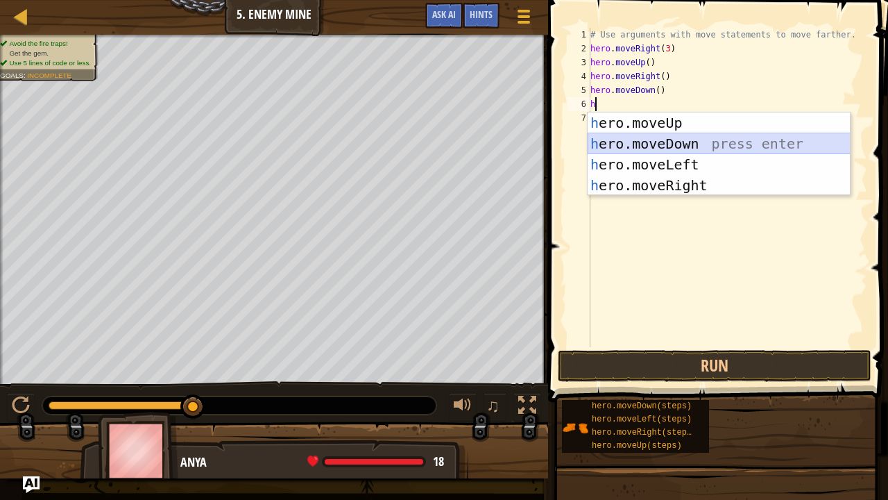
click at [690, 139] on div "h ero.moveUp press enter h ero.moveDown press enter h ero.moveLeft press enter …" at bounding box center [719, 174] width 263 height 125
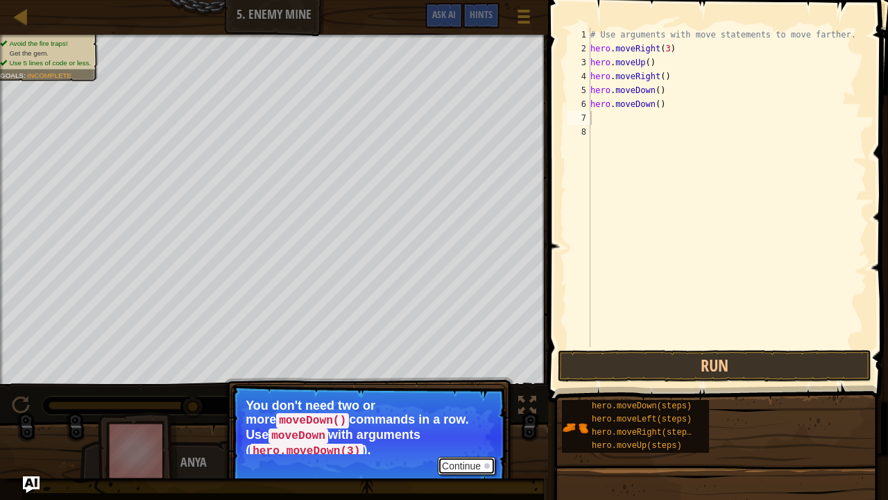
click at [483, 382] on button "Continue" at bounding box center [467, 466] width 58 height 18
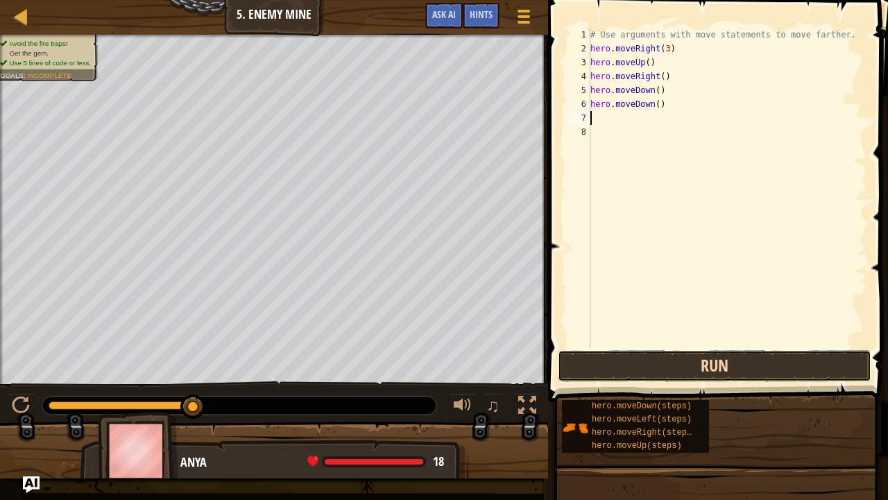
click at [634, 355] on button "Run" at bounding box center [715, 366] width 314 height 32
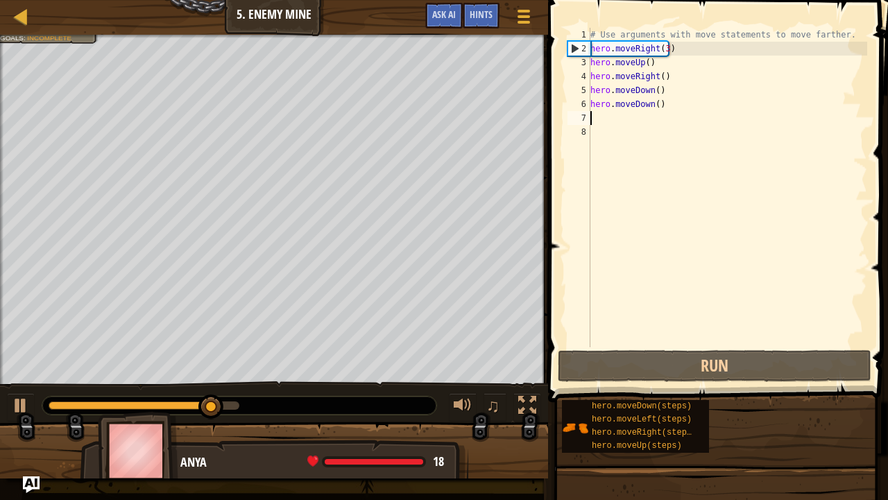
type textarea "h"
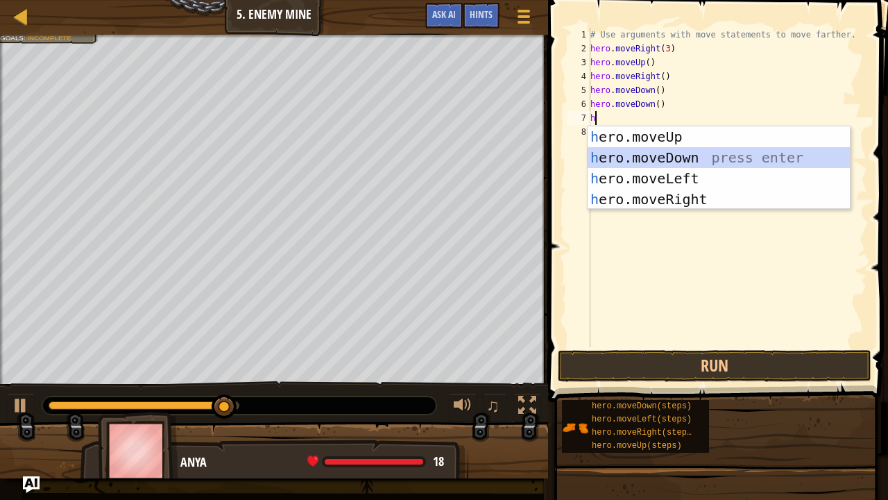
click at [704, 157] on div "h ero.moveUp press enter h ero.moveDown press enter h ero.moveLeft press enter …" at bounding box center [719, 188] width 263 height 125
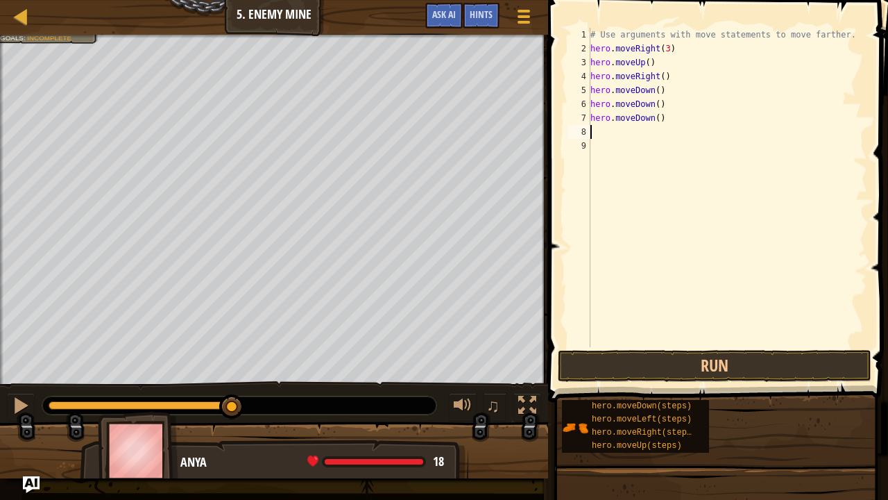
type textarea "h"
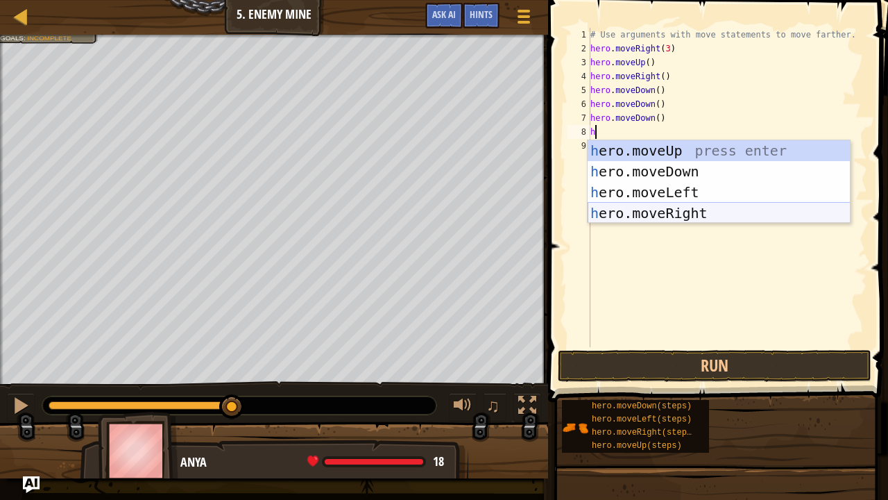
click at [700, 207] on div "h ero.moveUp press enter h ero.moveDown press enter h ero.moveLeft press enter …" at bounding box center [719, 202] width 263 height 125
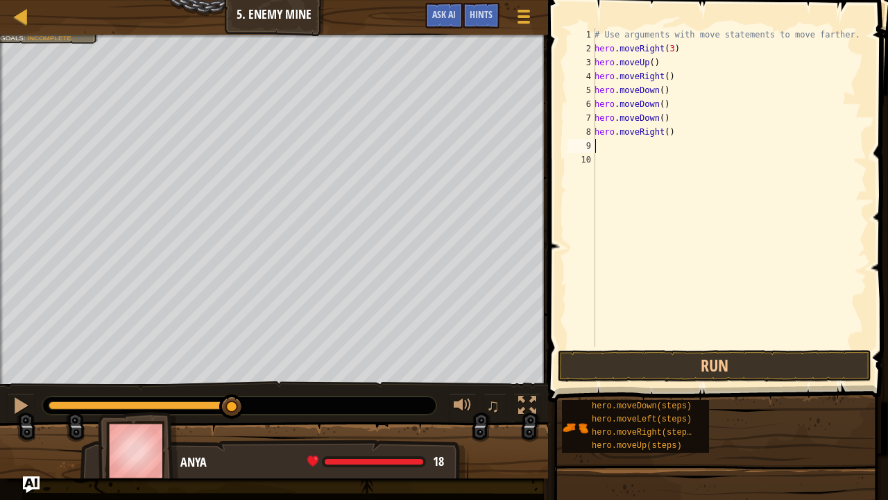
type textarea "h"
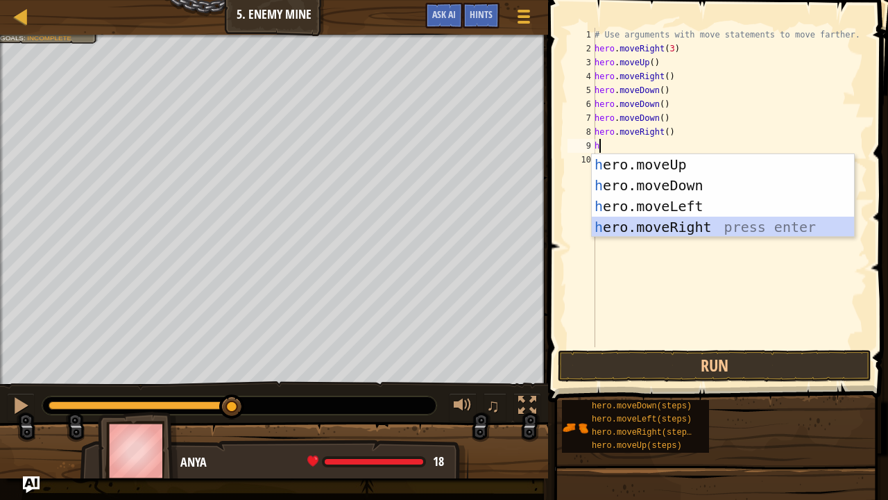
click at [705, 219] on div "h ero.moveUp press enter h ero.moveDown press enter h ero.moveLeft press enter …" at bounding box center [723, 216] width 263 height 125
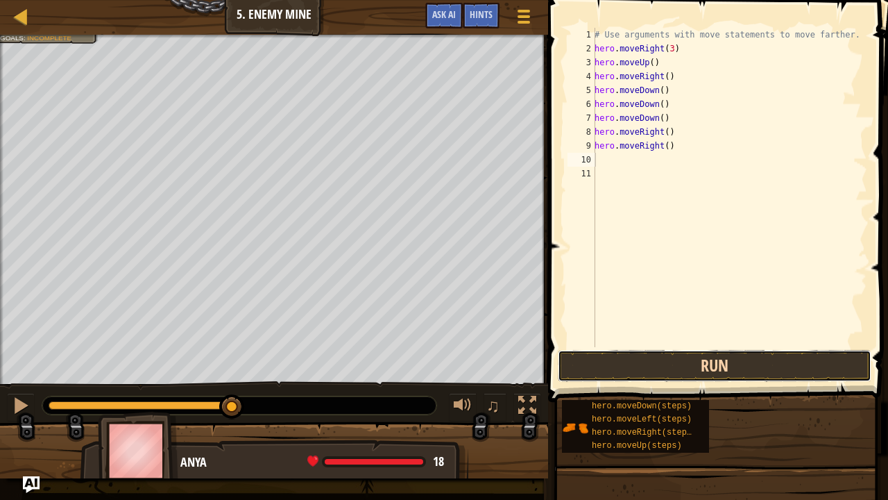
click at [736, 362] on button "Run" at bounding box center [715, 366] width 314 height 32
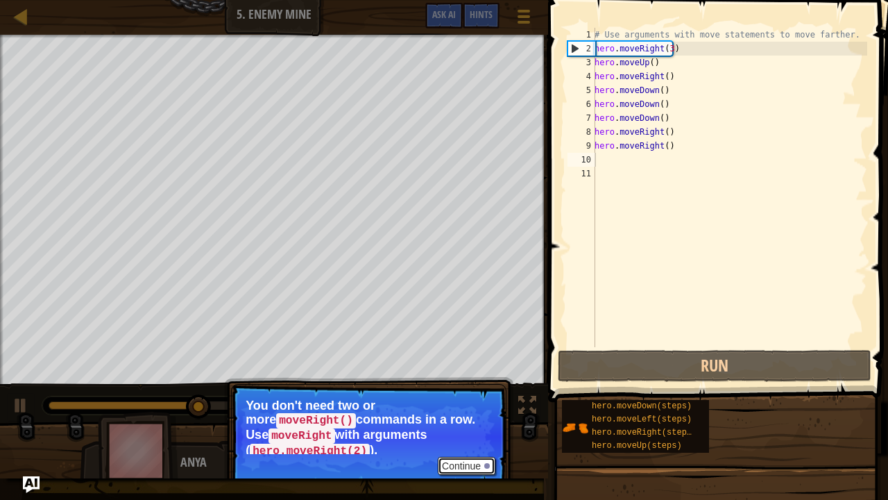
click at [475, 382] on button "Continue" at bounding box center [467, 466] width 58 height 18
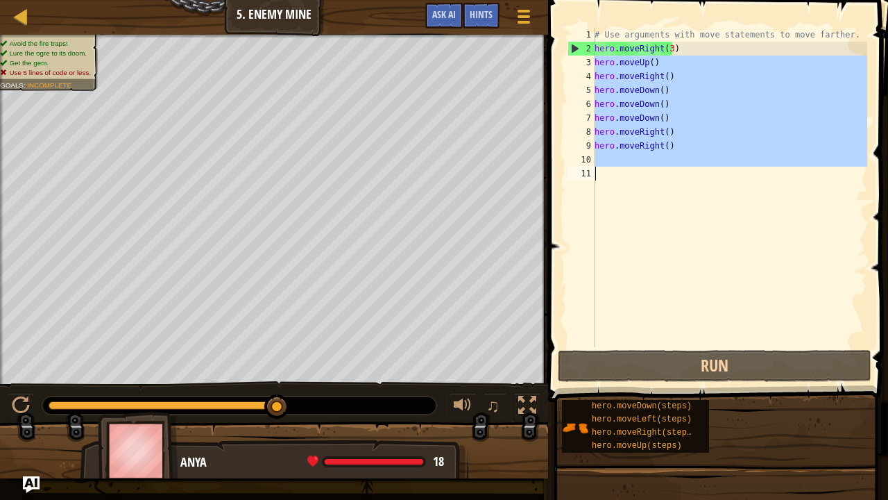
drag, startPoint x: 595, startPoint y: 62, endPoint x: 734, endPoint y: 170, distance: 176.0
click at [734, 170] on div "# Use arguments with move statements to move farther. hero . moveRight ( 3 ) he…" at bounding box center [729, 201] width 275 height 347
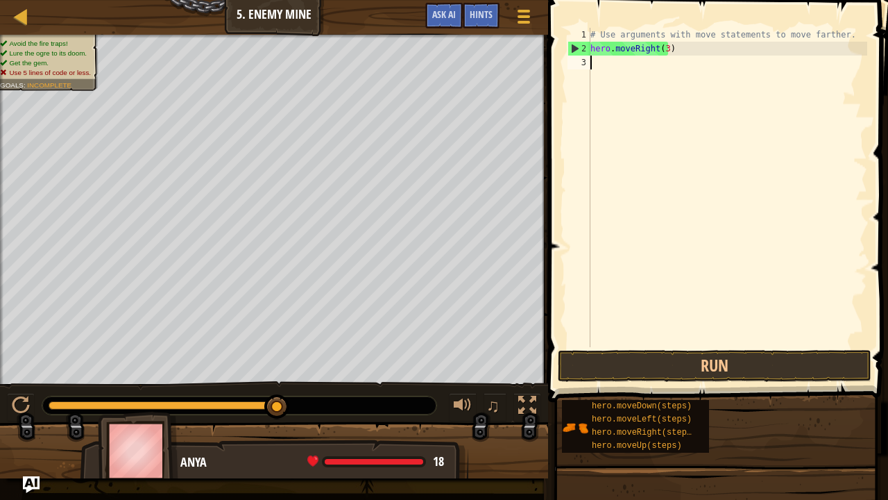
type textarea "hero.moveRight(3)"
click at [611, 67] on div "# Use arguments with move statements to move farther. hero . moveRight ( 3 )" at bounding box center [728, 201] width 280 height 347
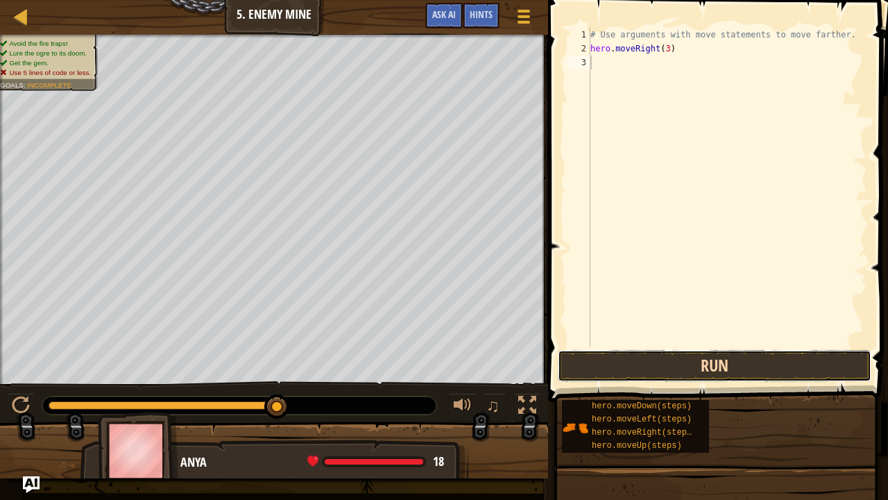
click at [672, 353] on button "Run" at bounding box center [715, 366] width 314 height 32
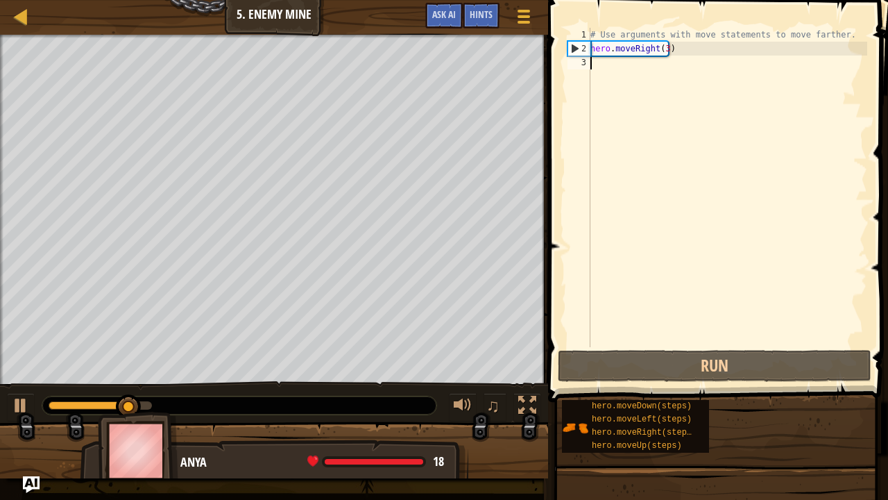
type textarea "h"
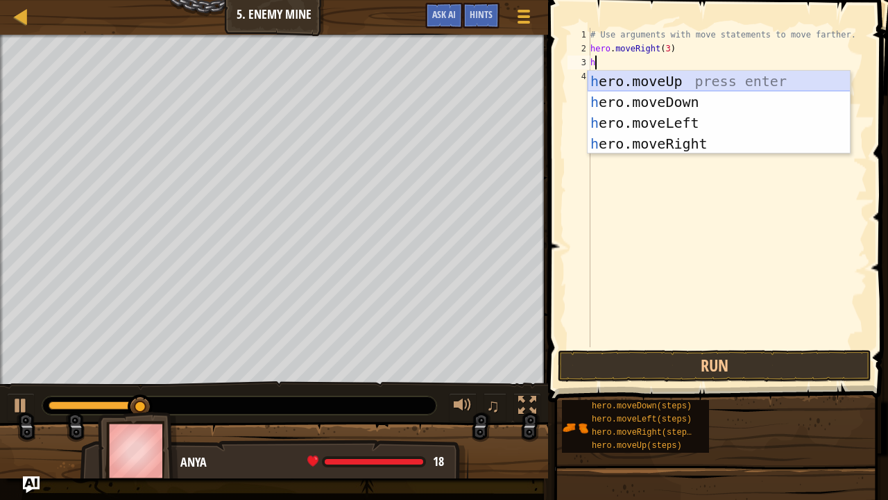
click at [693, 83] on div "h ero.moveUp press enter h ero.moveDown press enter h ero.moveLeft press enter …" at bounding box center [719, 133] width 263 height 125
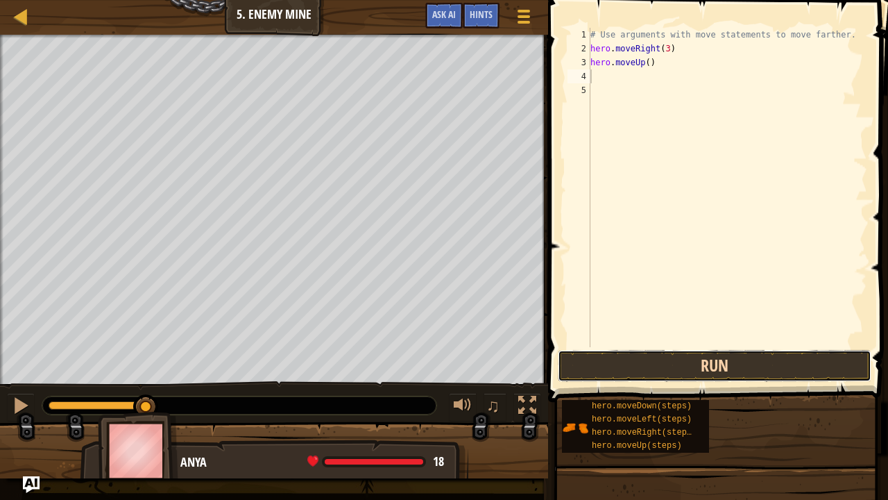
click at [623, 366] on button "Run" at bounding box center [715, 366] width 314 height 32
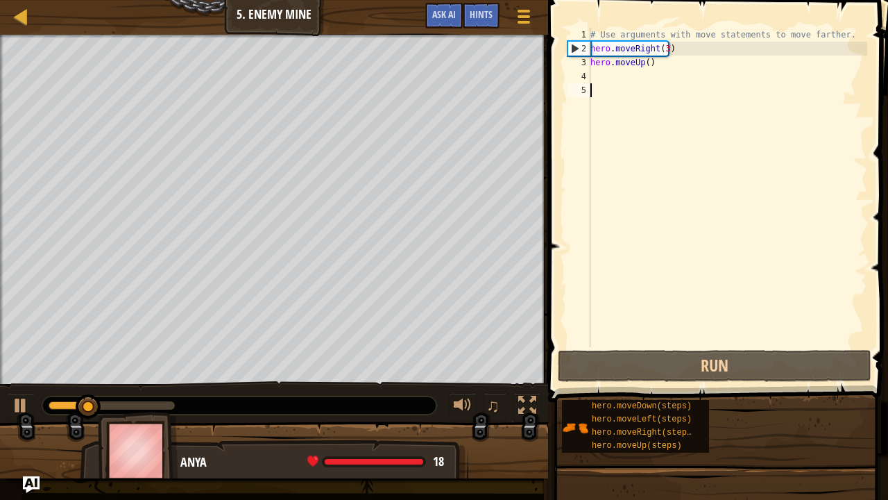
click at [642, 84] on div "# Use arguments with move statements to move farther. hero . moveRight ( 3 ) he…" at bounding box center [728, 201] width 280 height 347
click at [643, 78] on div "# Use arguments with move statements to move farther. hero . moveRight ( 3 ) he…" at bounding box center [728, 201] width 280 height 347
type textarea "h"
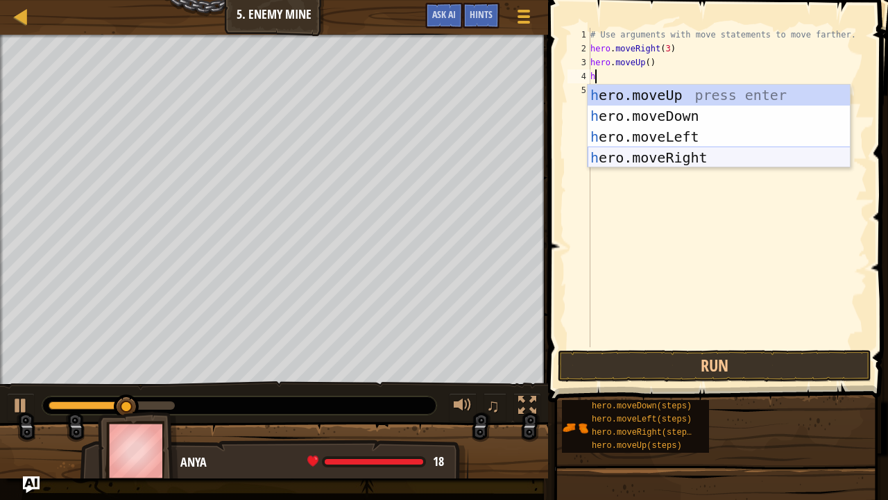
click at [719, 160] on div "h ero.moveUp press enter h ero.moveDown press enter h ero.moveLeft press enter …" at bounding box center [719, 147] width 263 height 125
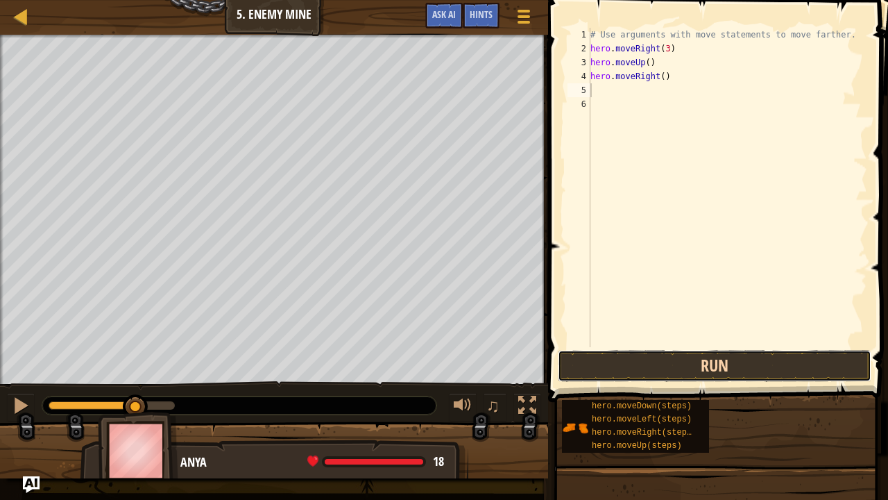
click at [708, 361] on button "Run" at bounding box center [715, 366] width 314 height 32
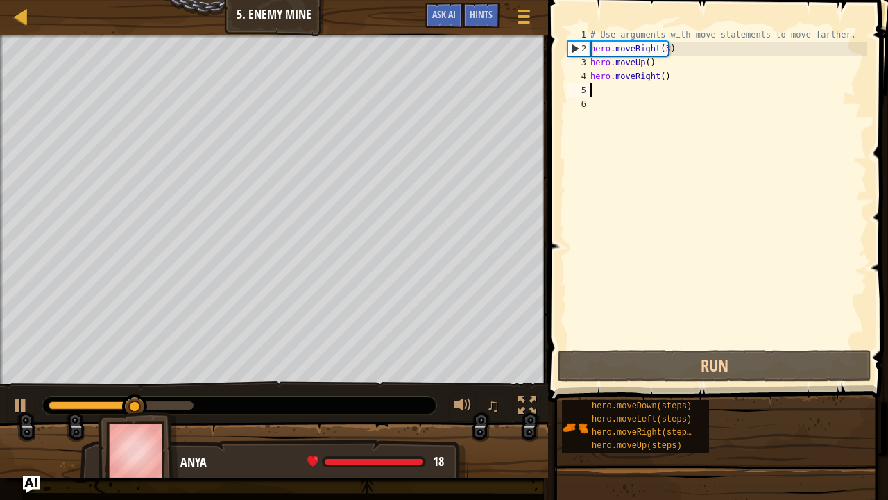
type textarea "h"
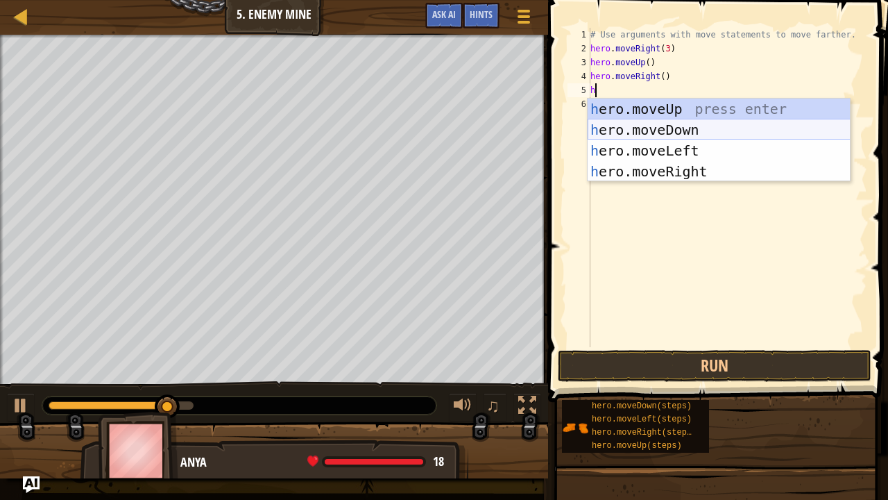
click at [695, 126] on div "h ero.moveUp press enter h ero.moveDown press enter h ero.moveLeft press enter …" at bounding box center [719, 161] width 263 height 125
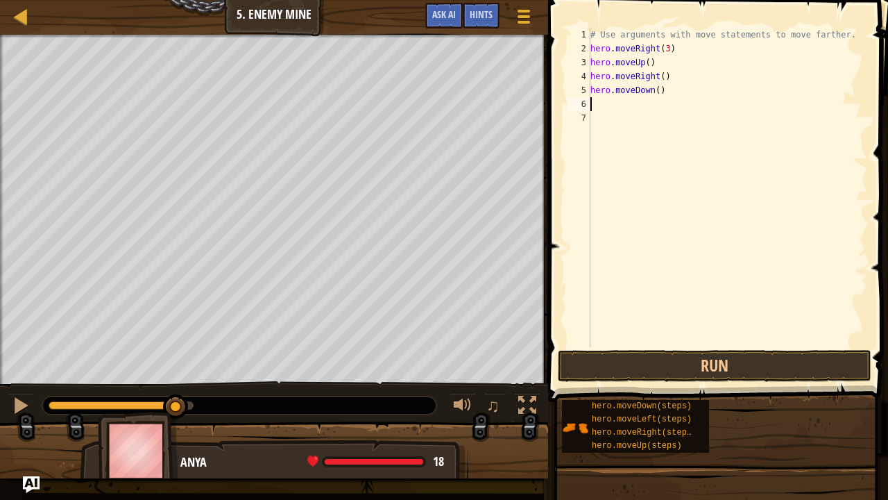
click at [668, 87] on div "# Use arguments with move statements to move farther. hero . moveRight ( 3 ) he…" at bounding box center [728, 201] width 280 height 347
click at [654, 91] on div "# Use arguments with move statements to move farther. hero . moveRight ( 3 ) he…" at bounding box center [728, 201] width 280 height 347
type textarea "hero.moveDown(3)"
click at [713, 364] on button "Run" at bounding box center [715, 366] width 314 height 32
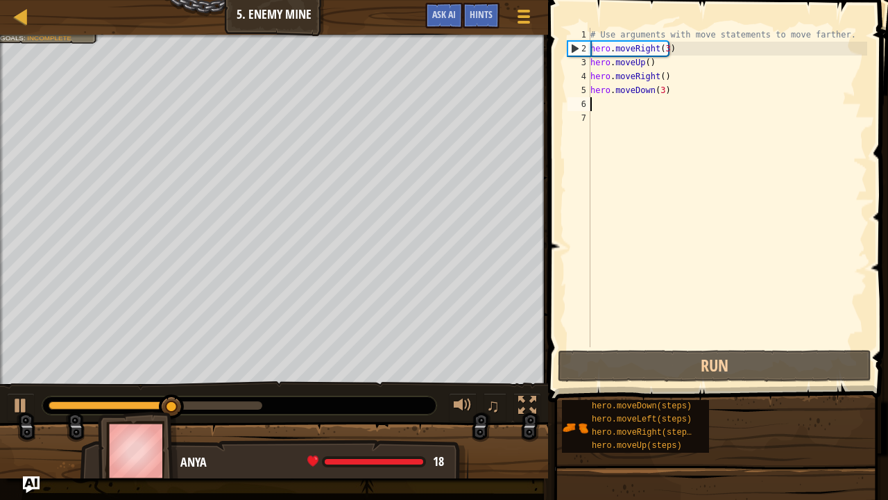
click at [628, 107] on div "# Use arguments with move statements to move farther. hero . moveRight ( 3 ) he…" at bounding box center [728, 201] width 280 height 347
type textarea "h"
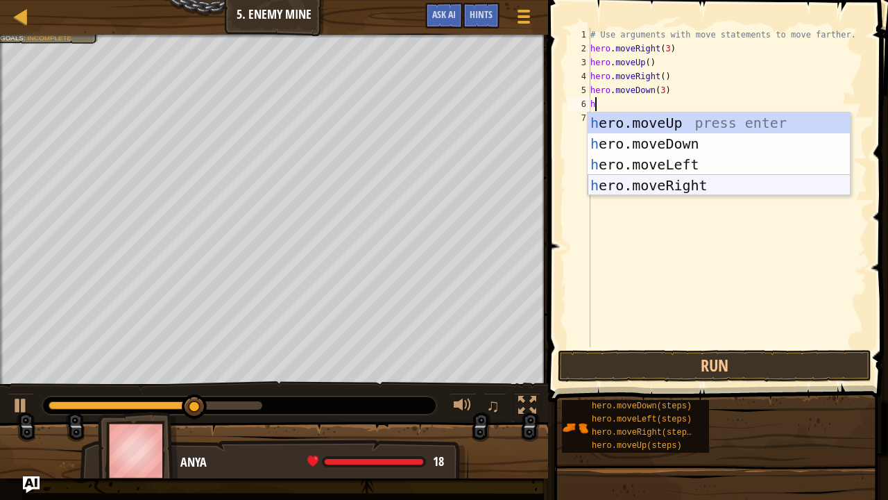
click at [704, 183] on div "h ero.moveUp press enter h ero.moveDown press enter h ero.moveLeft press enter …" at bounding box center [719, 174] width 263 height 125
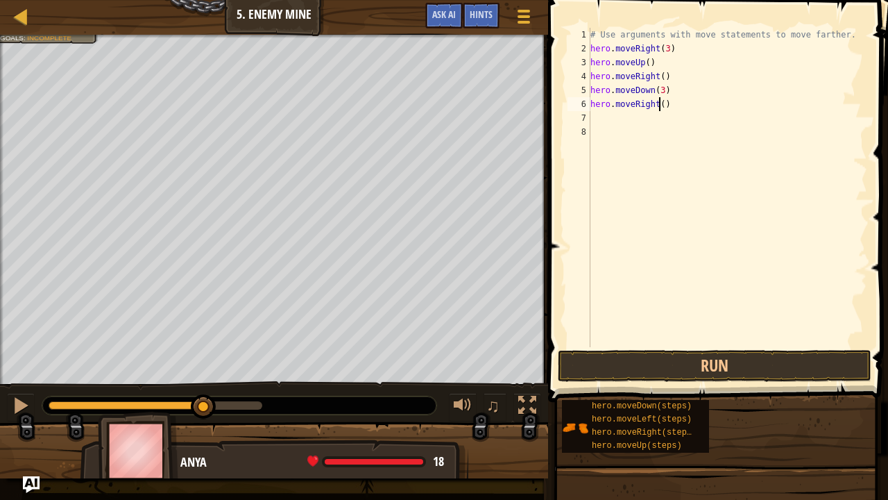
click at [661, 107] on div "# Use arguments with move statements to move farther. hero . moveRight ( 3 ) he…" at bounding box center [728, 201] width 280 height 347
type textarea "hero.moveRight(2)"
click at [717, 353] on button "Run" at bounding box center [715, 366] width 314 height 32
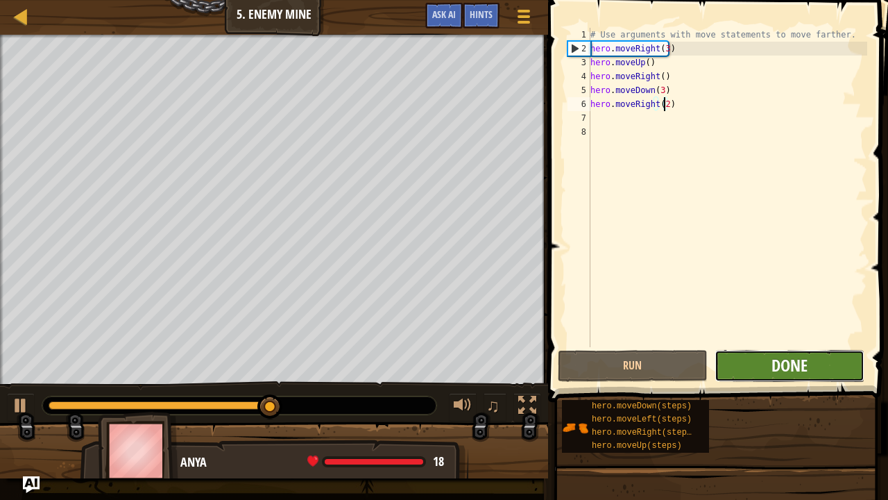
click at [797, 366] on span "Done" at bounding box center [790, 365] width 36 height 22
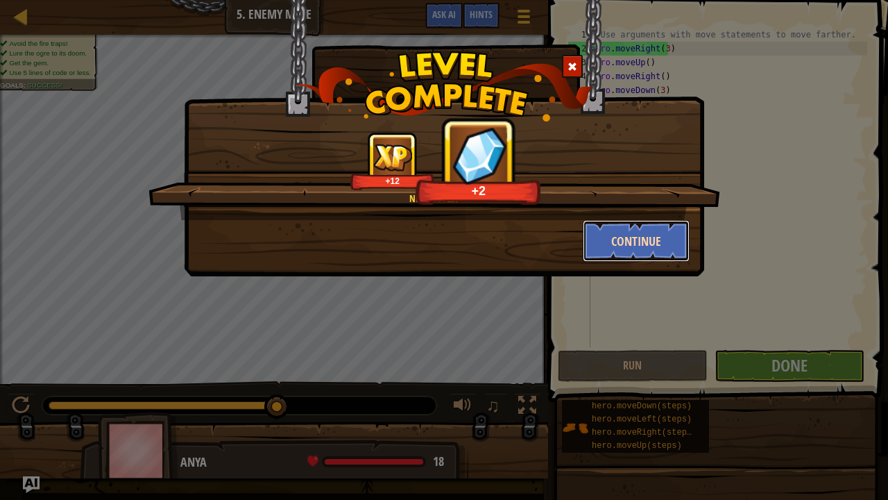
click at [610, 234] on button "Continue" at bounding box center [637, 241] width 108 height 42
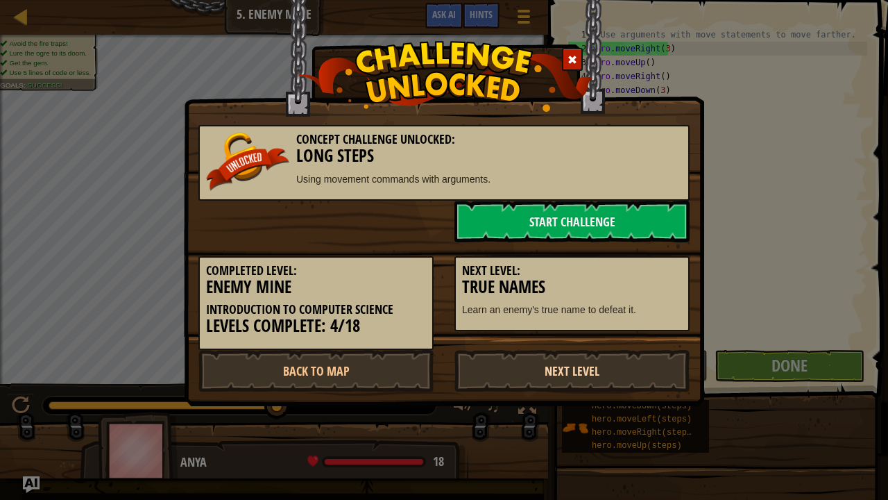
click at [576, 368] on link "Next Level" at bounding box center [572, 371] width 235 height 42
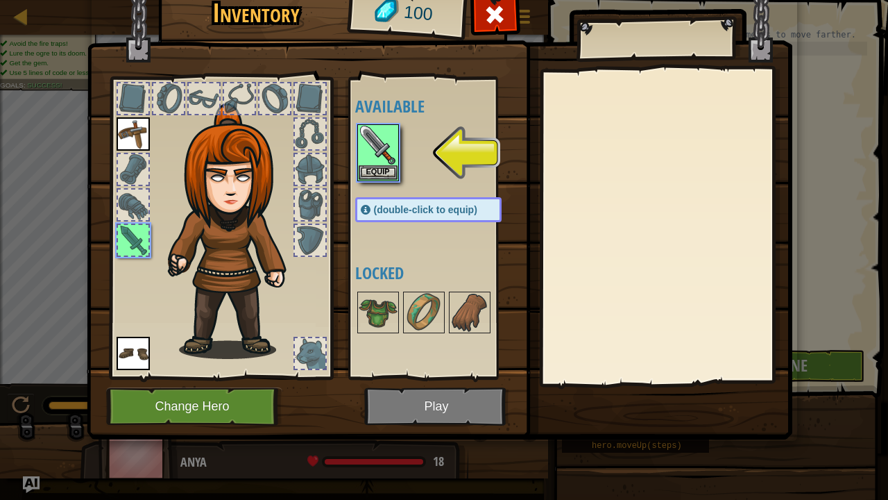
click at [437, 382] on img at bounding box center [440, 187] width 706 height 504
click at [387, 173] on button "Equip" at bounding box center [378, 171] width 39 height 15
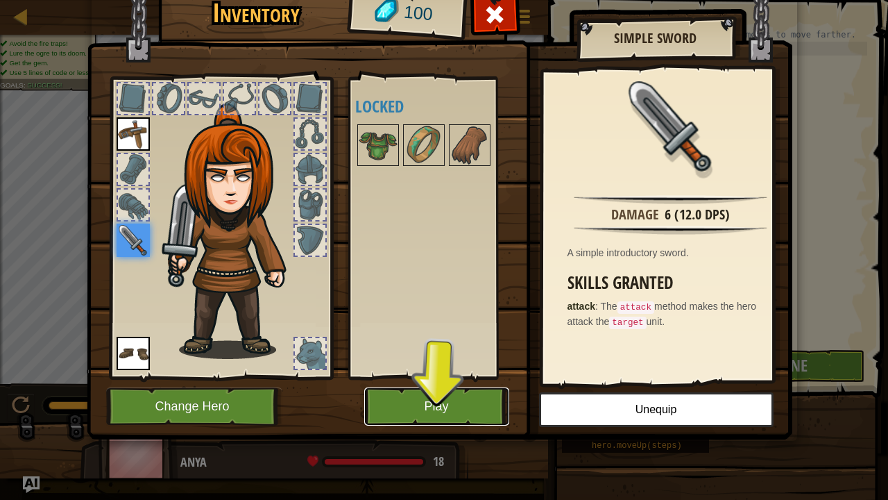
click at [459, 382] on button "Play" at bounding box center [436, 406] width 145 height 38
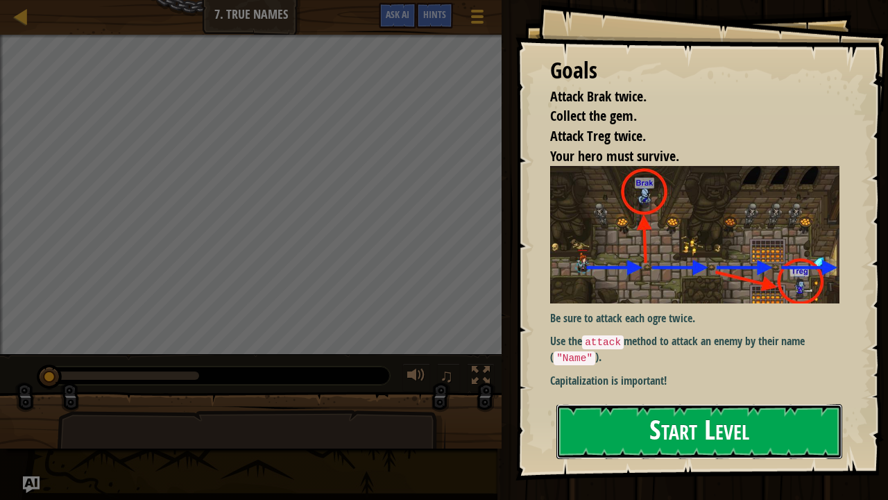
click at [693, 382] on button "Start Level" at bounding box center [700, 431] width 286 height 55
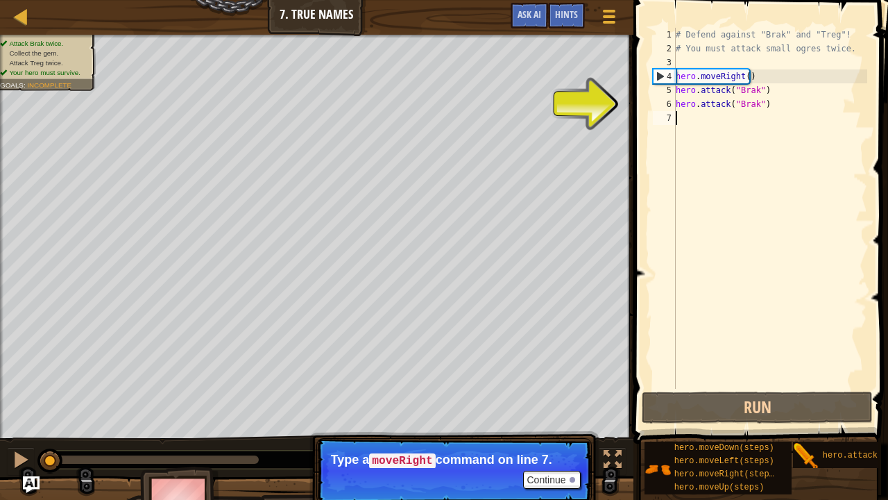
click at [736, 79] on div "# Defend against "Brak" and "Treg"! # You must attack small ogres twice. hero .…" at bounding box center [770, 222] width 194 height 389
type textarea "hero.moveRight()"
click at [761, 76] on div "# Defend against "Brak" and "Treg"! # You must attack small ogres twice. hero .…" at bounding box center [770, 222] width 194 height 389
click at [554, 382] on button "Continue" at bounding box center [552, 479] width 58 height 18
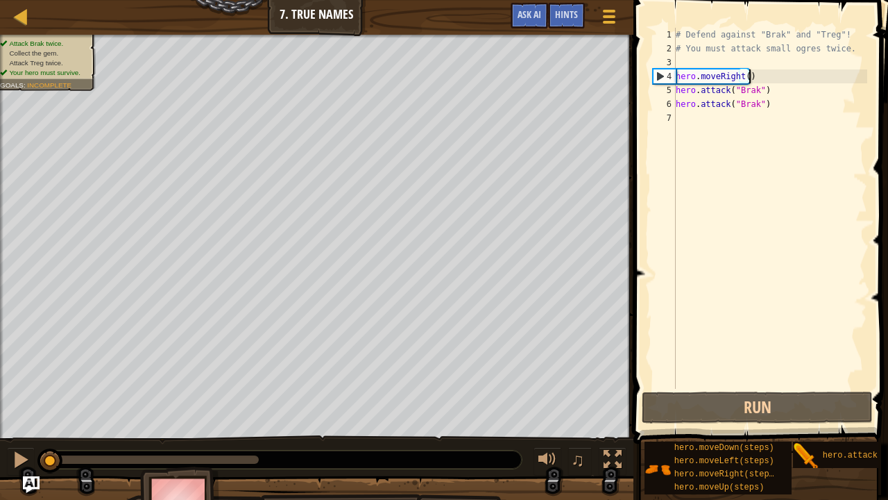
click at [733, 115] on div "# Defend against "Brak" and "Treg"! # You must attack small ogres twice. hero .…" at bounding box center [770, 222] width 194 height 389
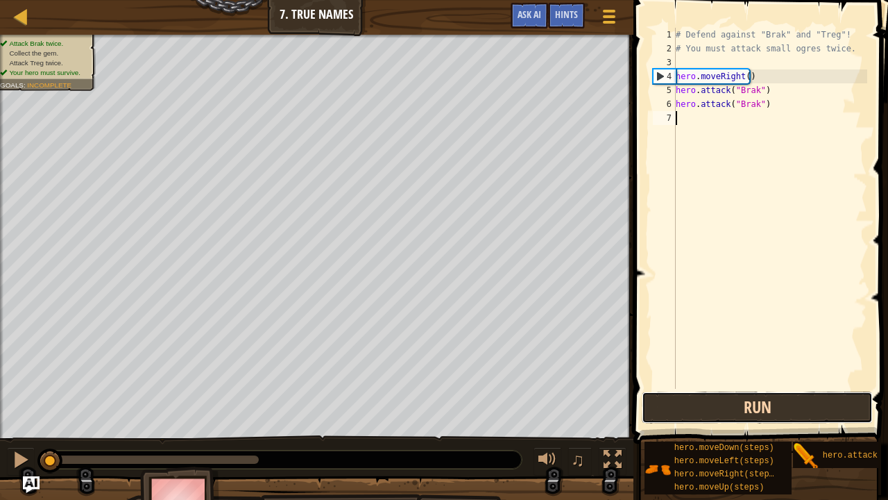
click at [723, 382] on button "Run" at bounding box center [757, 407] width 231 height 32
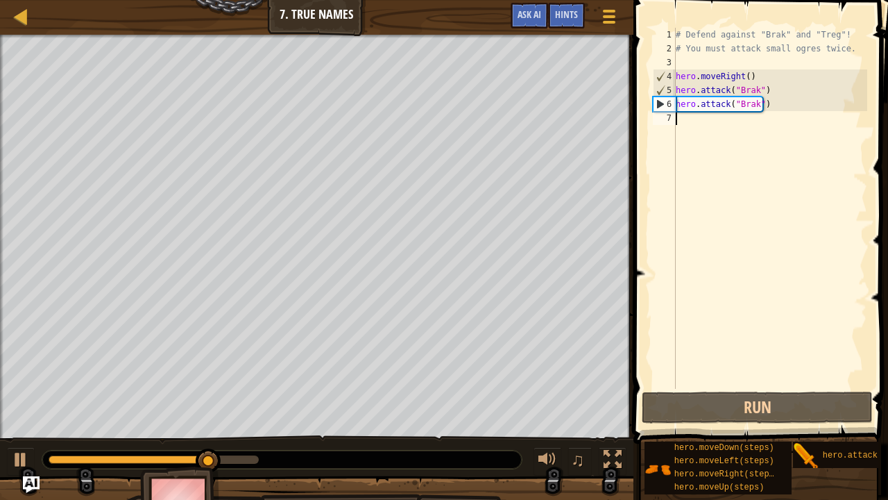
click at [727, 127] on div "# Defend against "Brak" and "Treg"! # You must attack small ogres twice. hero .…" at bounding box center [770, 222] width 194 height 389
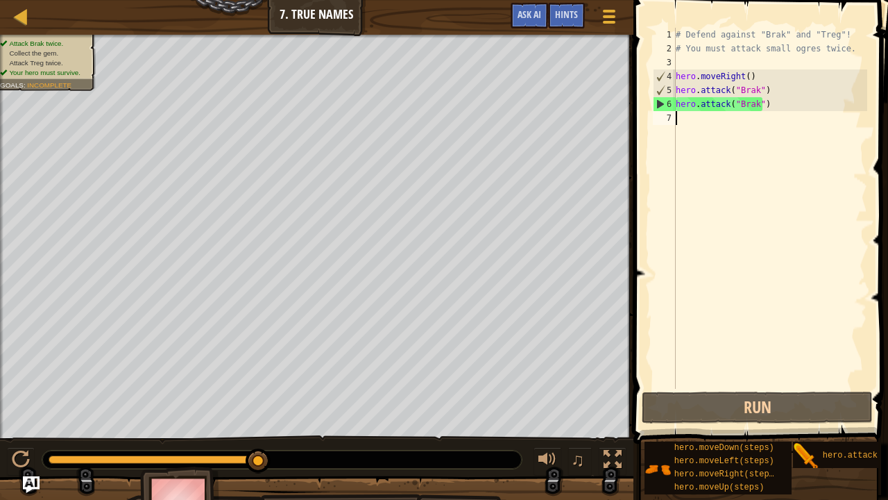
type textarea "h"
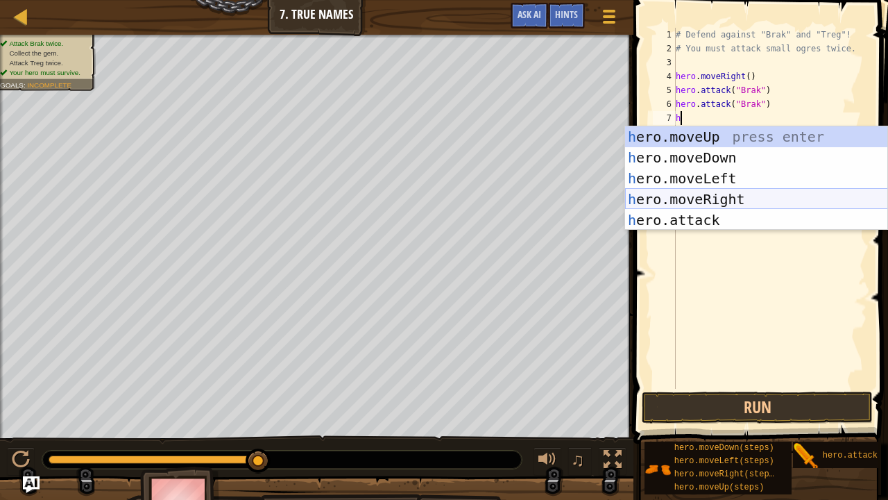
click at [736, 192] on div "h ero.moveUp press enter h ero.moveDown press enter h ero.moveLeft press enter …" at bounding box center [756, 199] width 263 height 146
click at [736, 192] on div "# Defend against "Brak" and "Treg"! # You must attack small ogres twice. hero .…" at bounding box center [770, 222] width 194 height 389
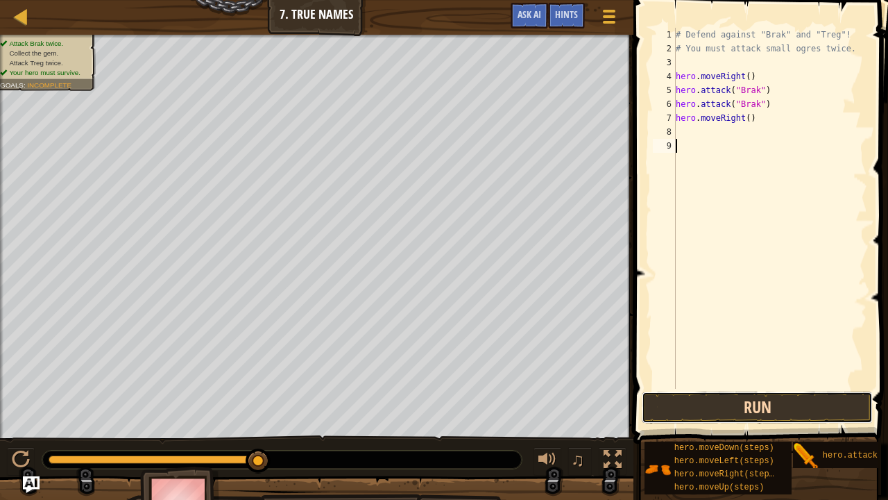
click at [770, 382] on button "Run" at bounding box center [757, 407] width 231 height 32
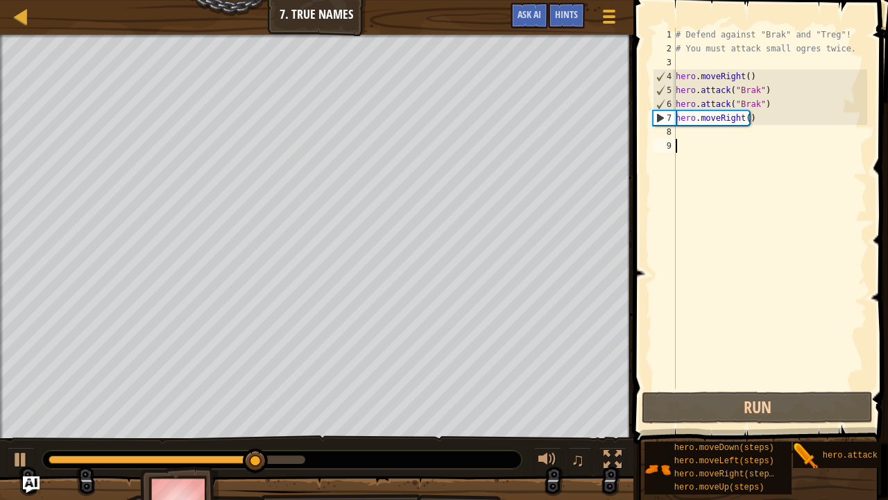
click at [710, 137] on div "# Defend against "Brak" and "Treg"! # You must attack small ogres twice. hero .…" at bounding box center [770, 222] width 194 height 389
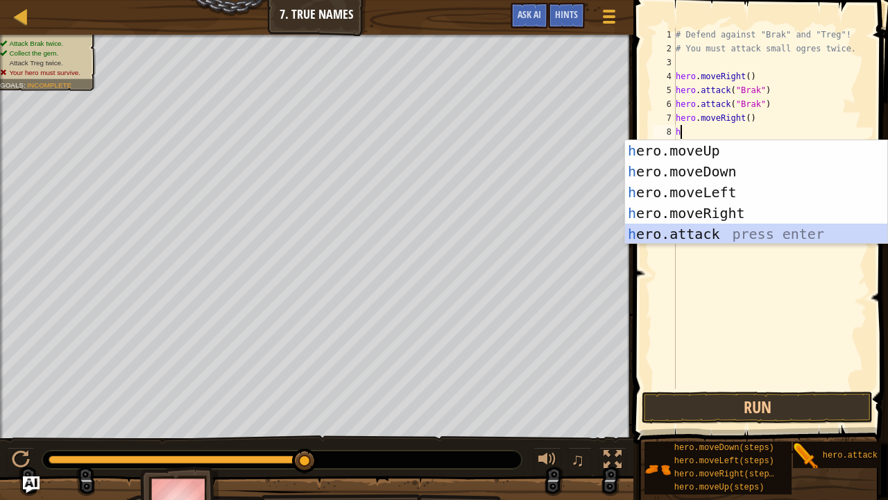
click at [719, 235] on div "h ero.moveUp press enter h ero.moveDown press enter h ero.moveLeft press enter …" at bounding box center [756, 213] width 263 height 146
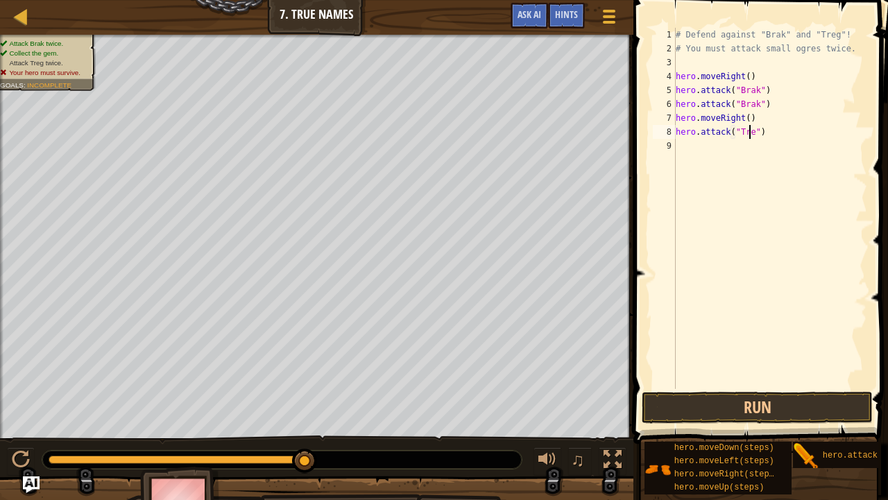
scroll to position [6, 6]
type textarea "hero.attack("Treg")"
click at [777, 139] on div "# Defend against "Brak" and "Treg"! # You must attack small ogres twice. hero .…" at bounding box center [770, 222] width 194 height 389
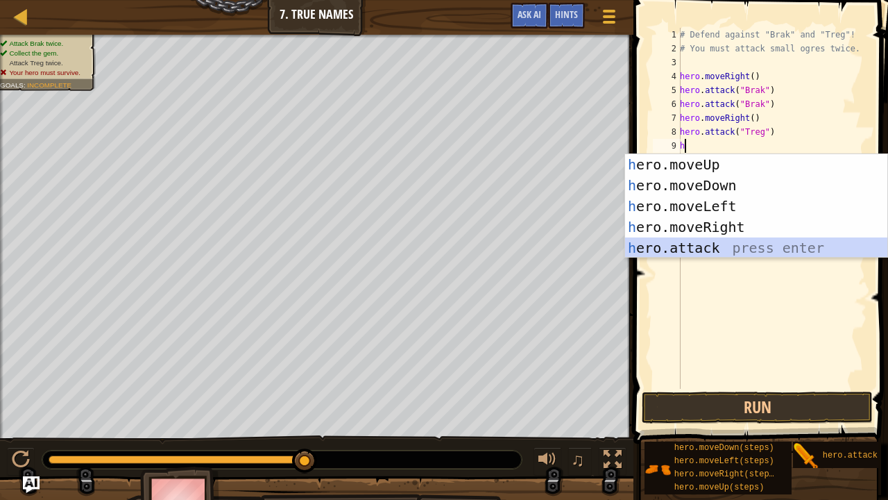
click at [698, 241] on div "h ero.moveUp press enter h ero.moveDown press enter h ero.moveLeft press enter …" at bounding box center [756, 227] width 263 height 146
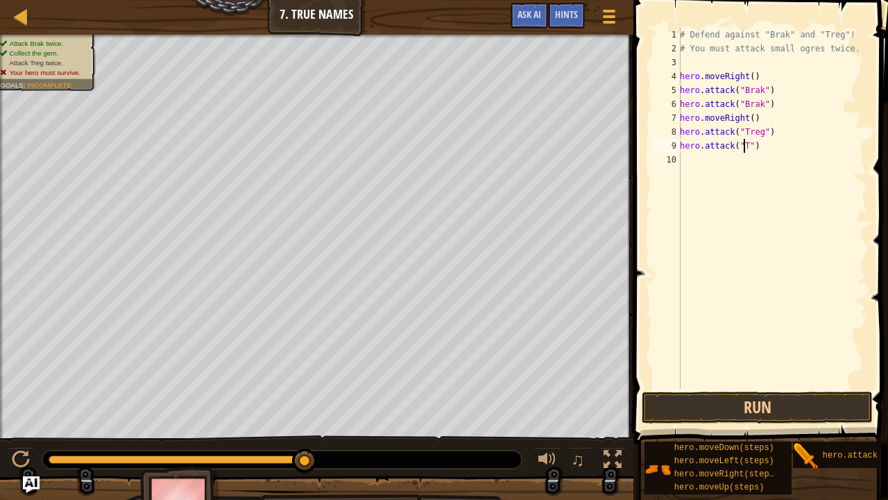
scroll to position [6, 6]
type textarea "hero.attack("Treg")"
click at [756, 382] on button "Run" at bounding box center [757, 407] width 231 height 32
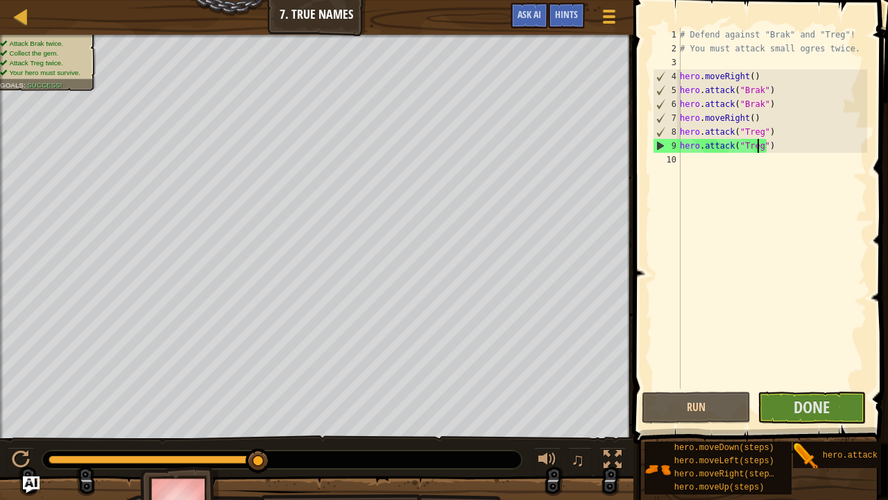
click at [726, 160] on div "# Defend against "Brak" and "Treg"! # You must attack small ogres twice. hero .…" at bounding box center [772, 222] width 190 height 389
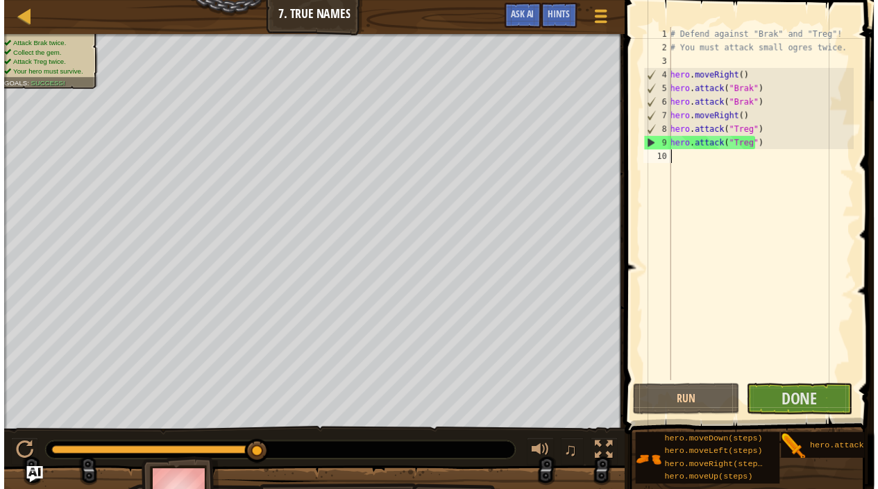
scroll to position [6, 0]
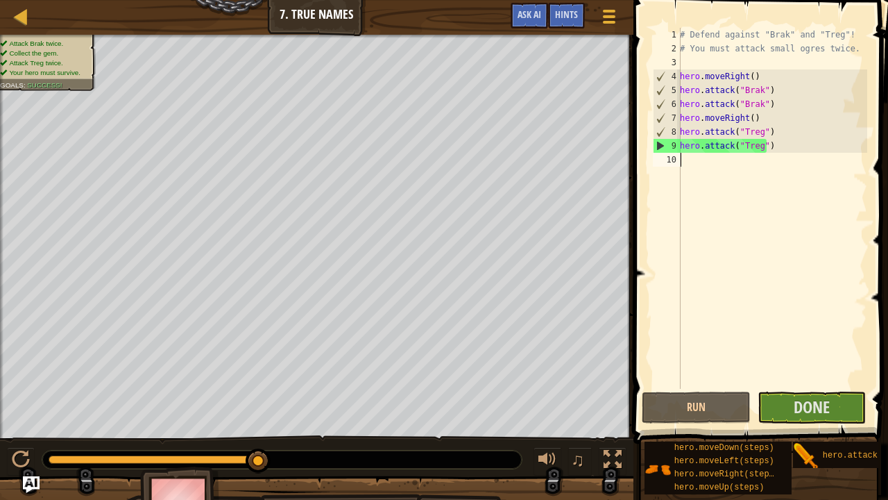
type textarea "m"
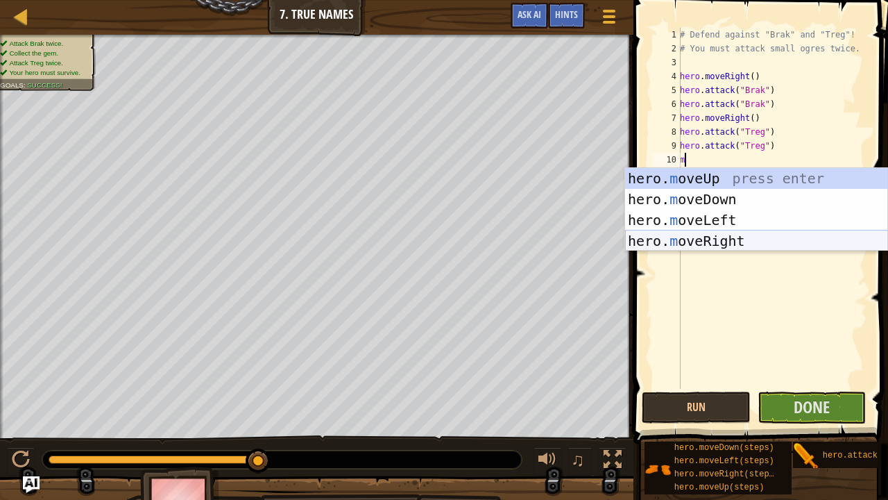
click at [749, 233] on div "hero. m oveUp press enter hero. m oveDown press enter hero. m oveLeft press ent…" at bounding box center [756, 230] width 263 height 125
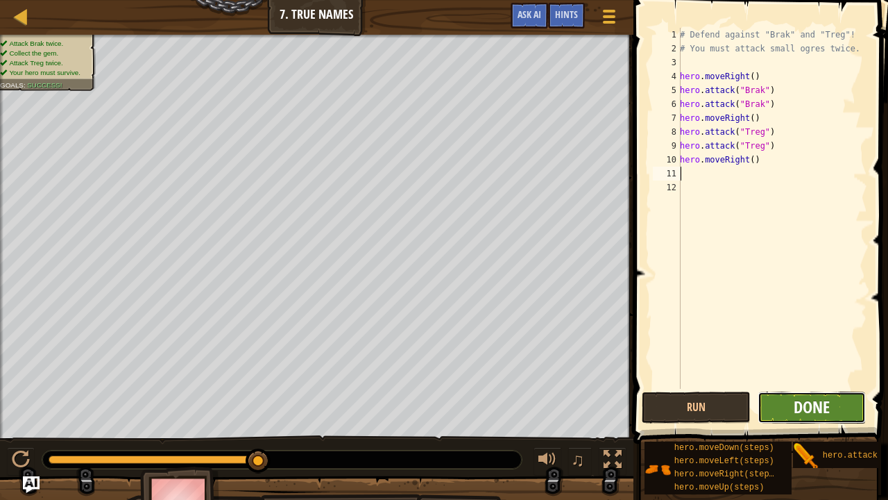
click at [813, 382] on span "Done" at bounding box center [812, 407] width 36 height 22
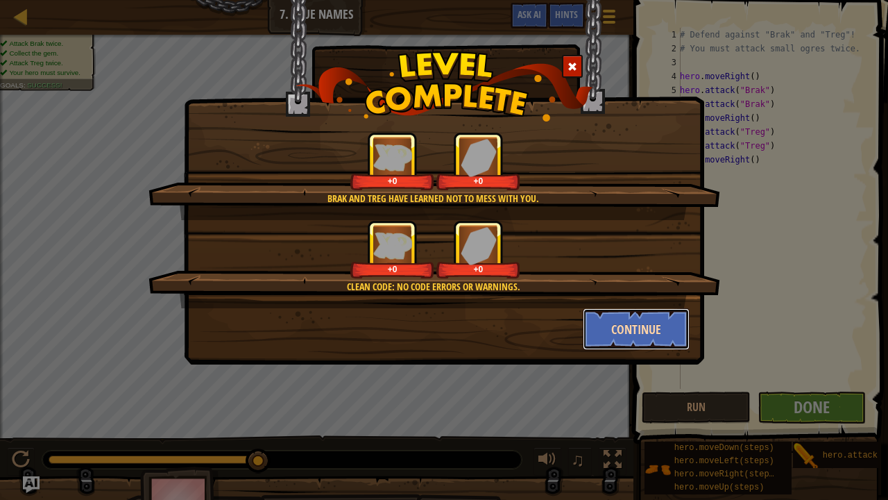
click at [645, 315] on button "Continue" at bounding box center [637, 329] width 108 height 42
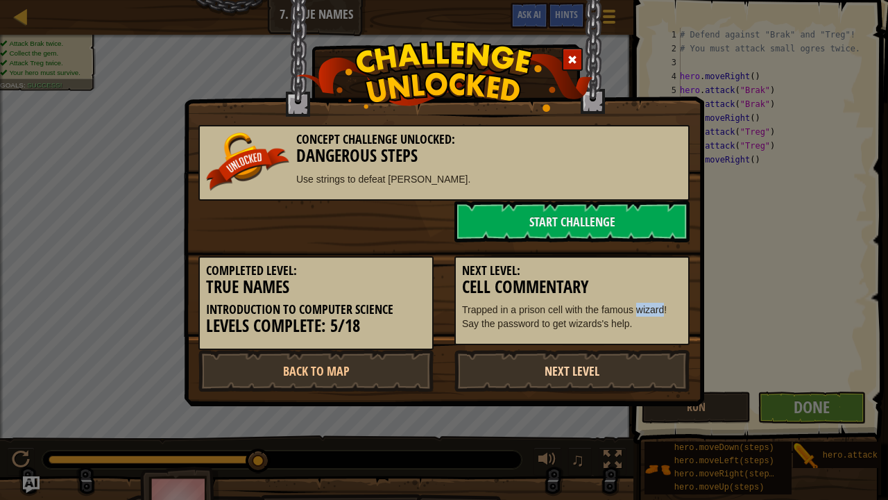
click at [608, 359] on link "Next Level" at bounding box center [572, 371] width 235 height 42
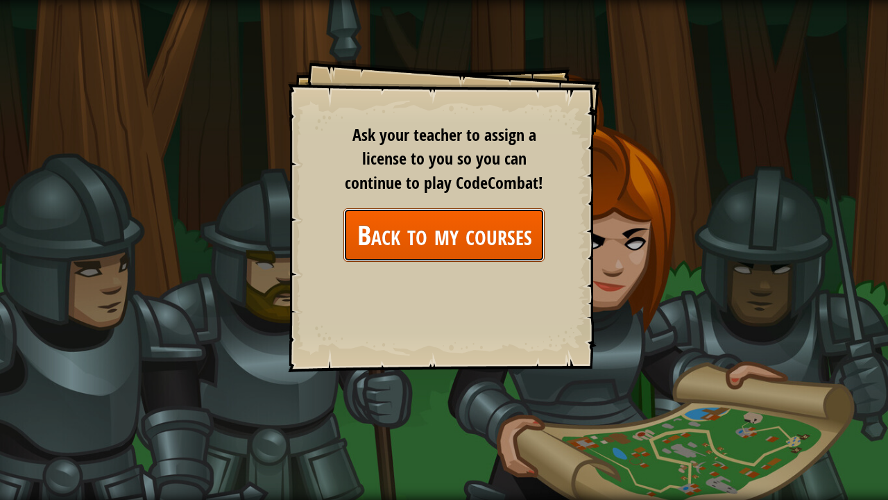
click at [518, 232] on link "Back to my courses" at bounding box center [443, 234] width 201 height 53
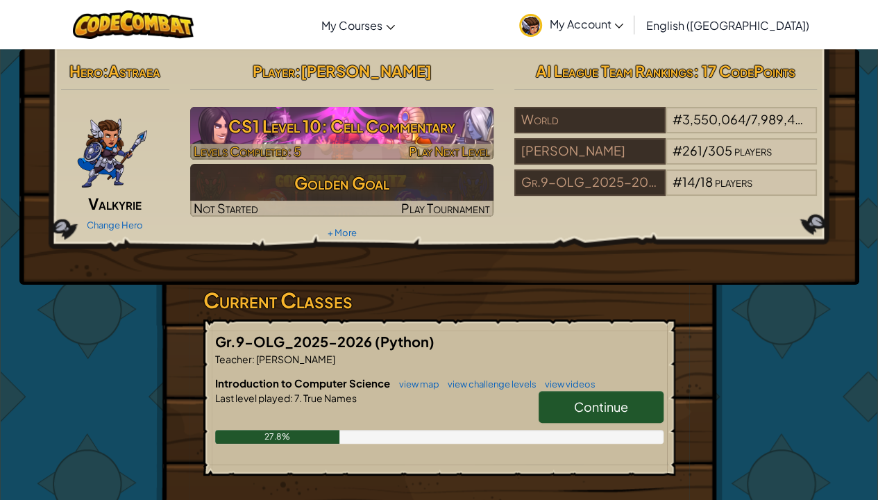
click at [379, 137] on h3 "CS1 Level 10: Cell Commentary" at bounding box center [341, 125] width 303 height 31
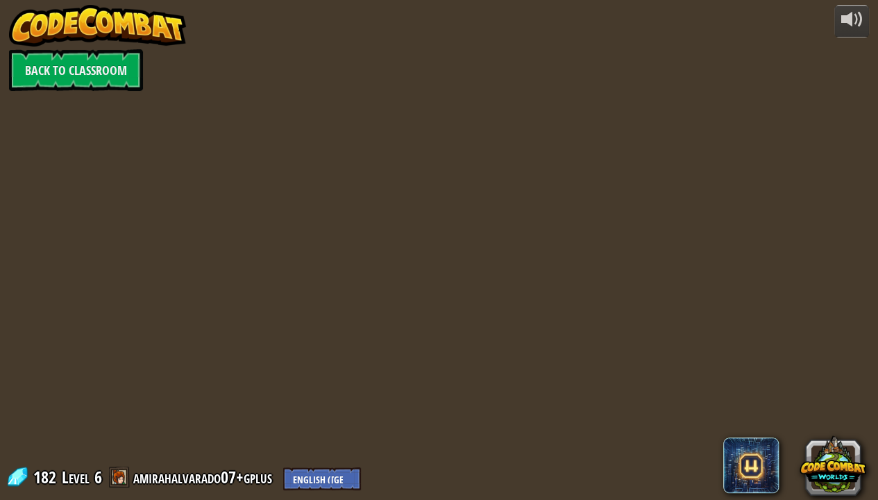
click at [379, 137] on div "powered by Back to Classroom 182 Level 6 amirahalvarado07+gplus English ([GEOGR…" at bounding box center [439, 250] width 878 height 500
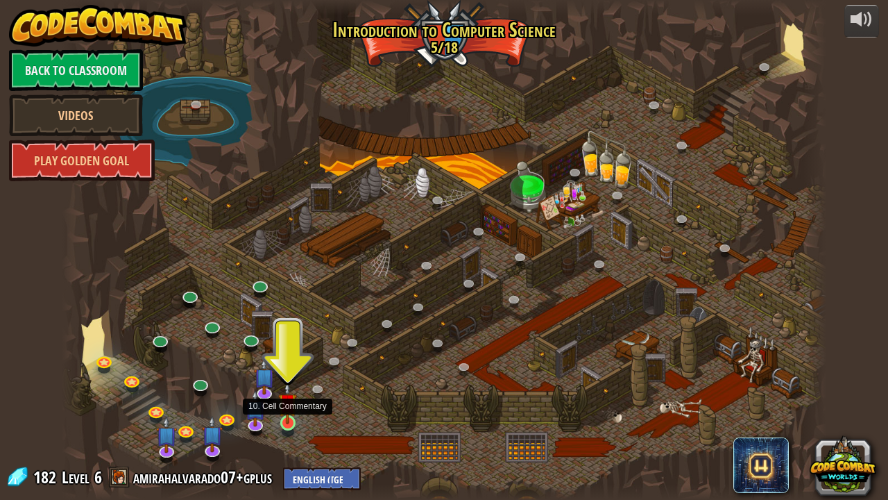
click at [290, 382] on img at bounding box center [287, 402] width 19 height 43
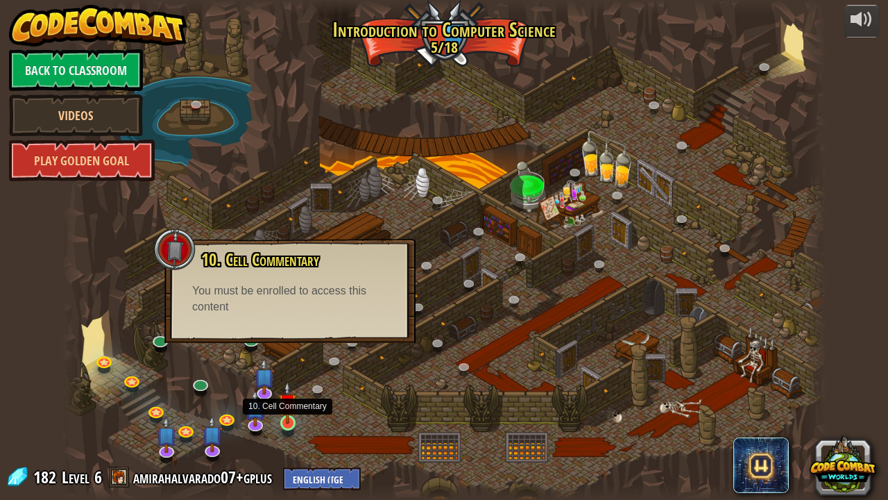
click at [296, 382] on img at bounding box center [287, 402] width 19 height 43
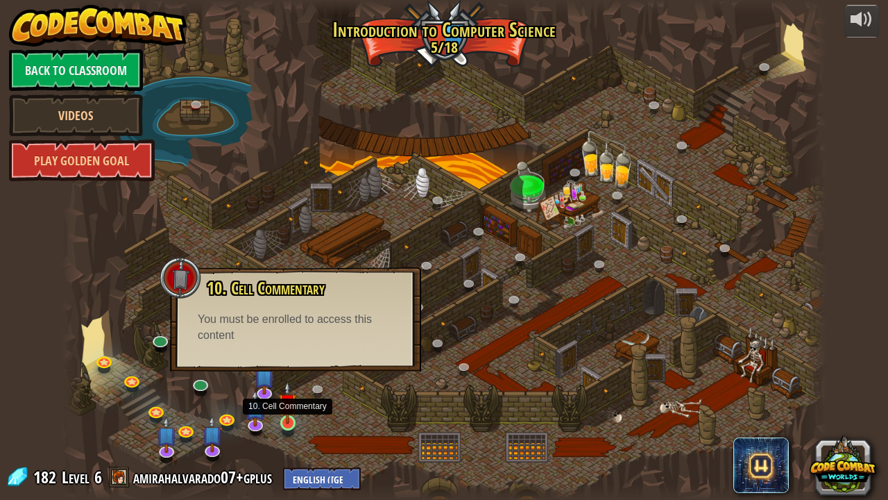
click at [283, 382] on img at bounding box center [287, 402] width 19 height 43
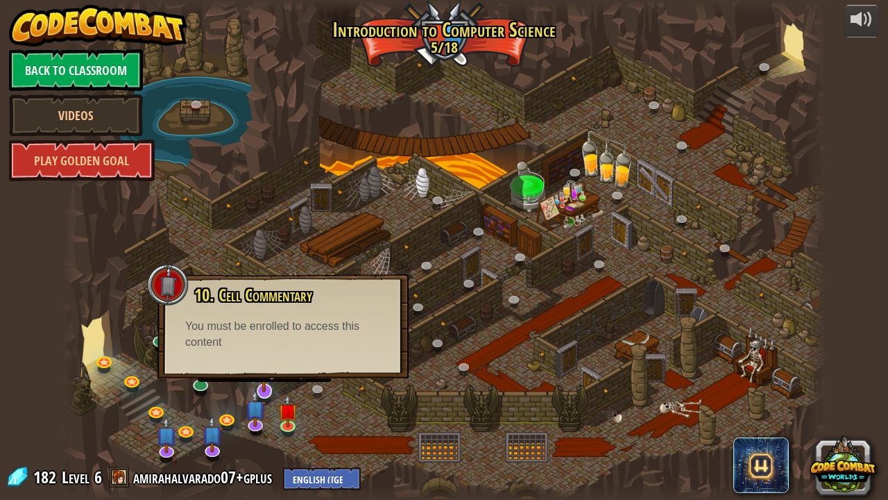
click at [260, 382] on img at bounding box center [264, 367] width 22 height 49
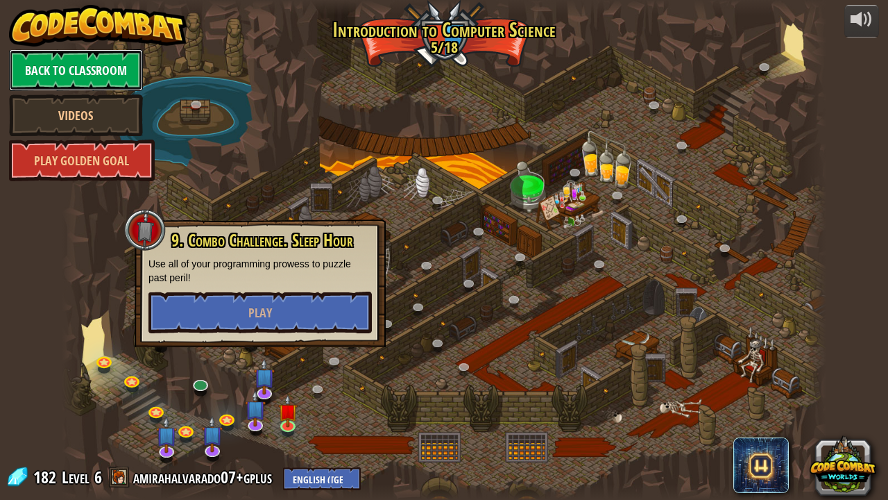
click at [78, 71] on link "Back to Classroom" at bounding box center [76, 70] width 134 height 42
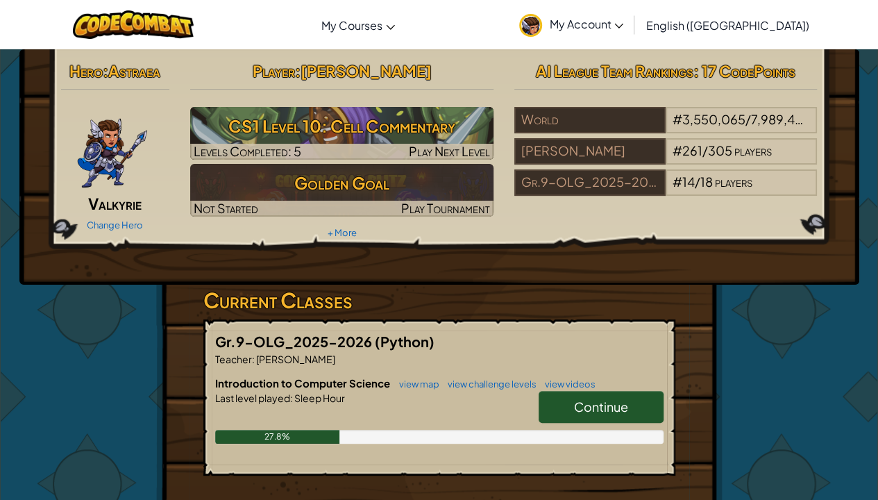
click at [580, 382] on span "Continue" at bounding box center [601, 406] width 54 height 16
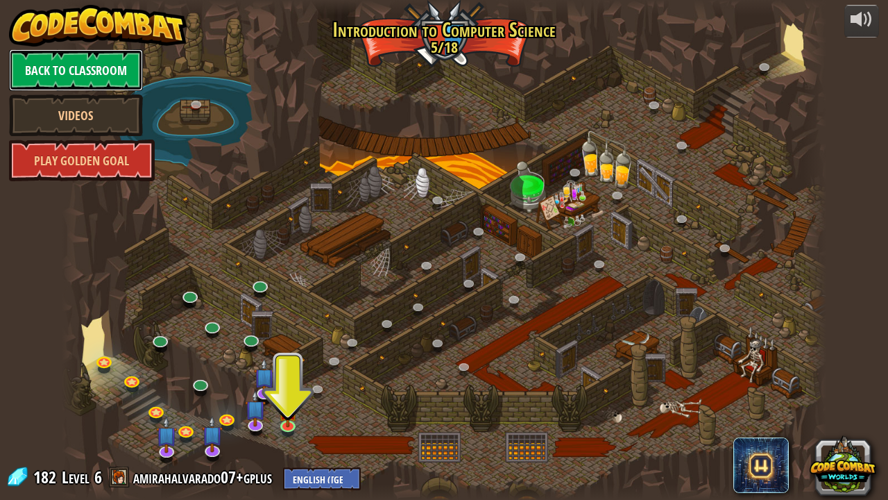
click at [87, 71] on link "Back to Classroom" at bounding box center [76, 70] width 134 height 42
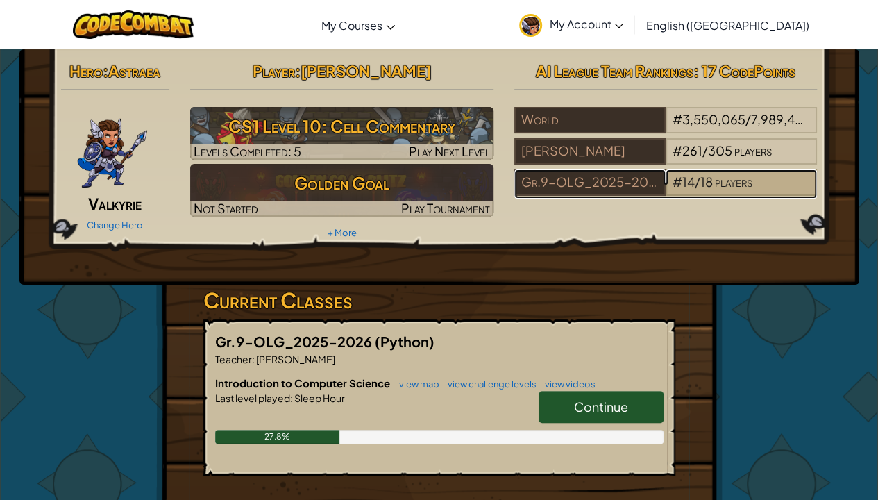
click at [744, 178] on span "players" at bounding box center [733, 181] width 37 height 16
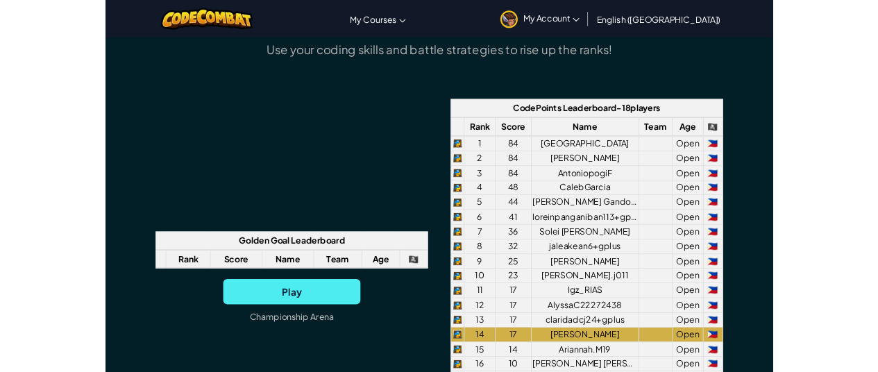
scroll to position [1041, 0]
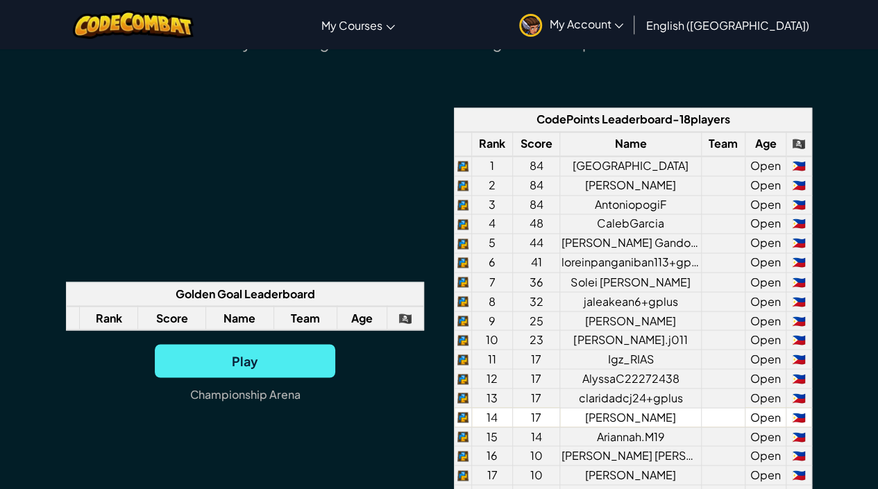
click at [558, 382] on td "17" at bounding box center [535, 416] width 47 height 19
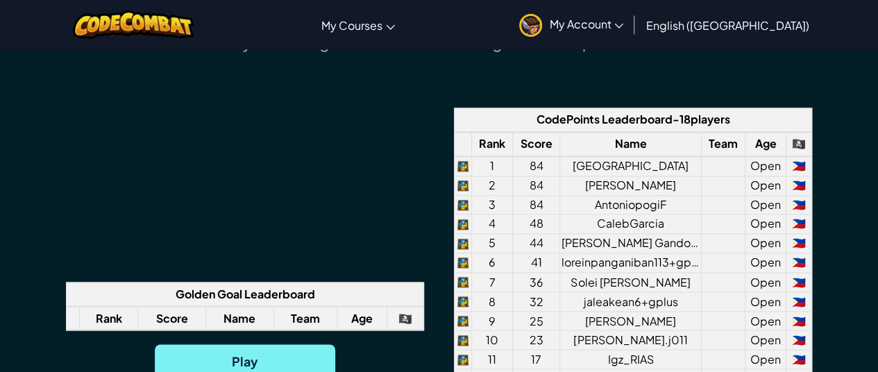
click at [264, 371] on span "Play" at bounding box center [245, 360] width 180 height 33
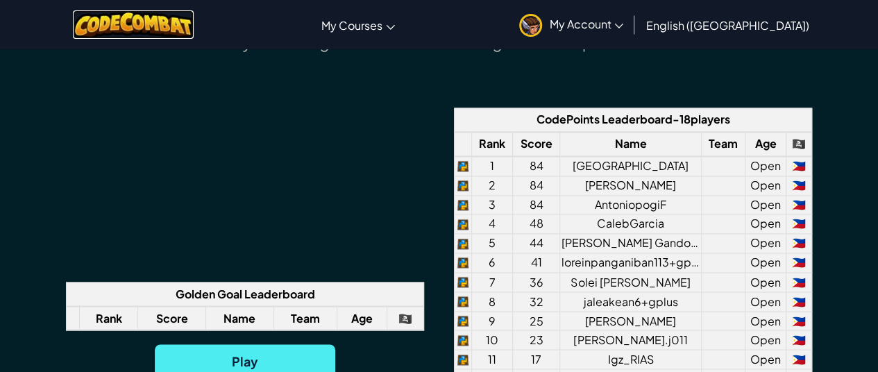
click at [154, 30] on img at bounding box center [133, 24] width 121 height 28
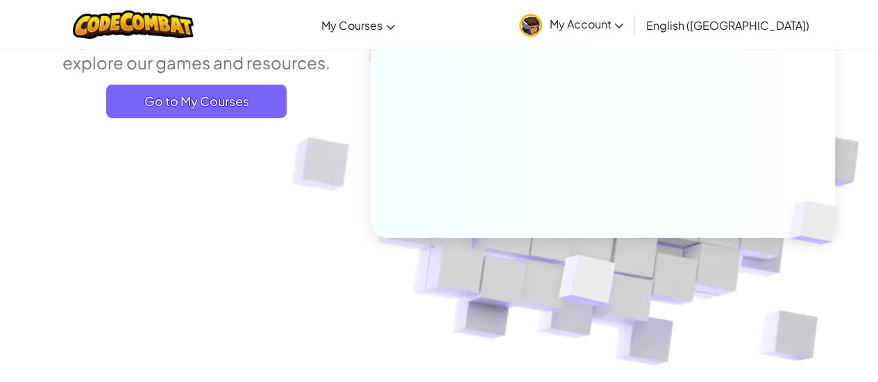
scroll to position [208, 0]
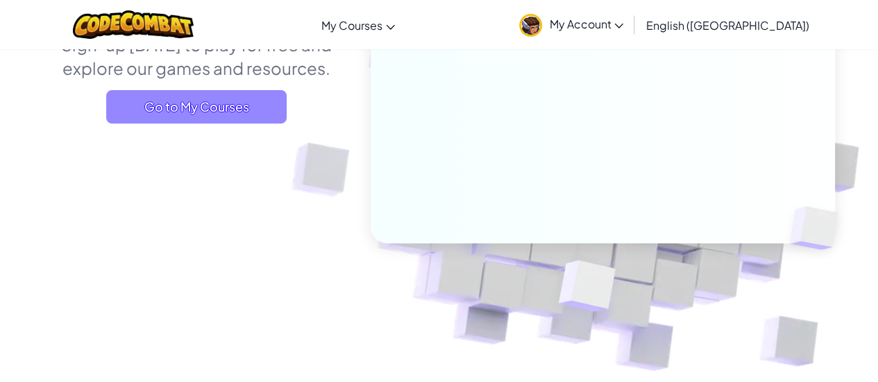
click at [230, 114] on span "Go to My Courses" at bounding box center [196, 106] width 180 height 33
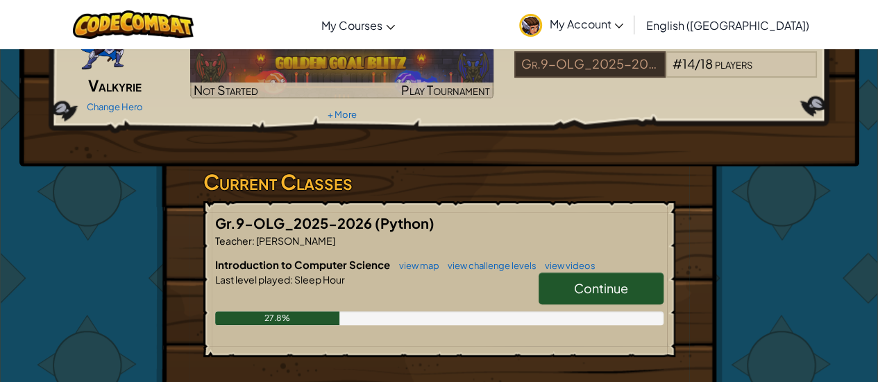
scroll to position [208, 0]
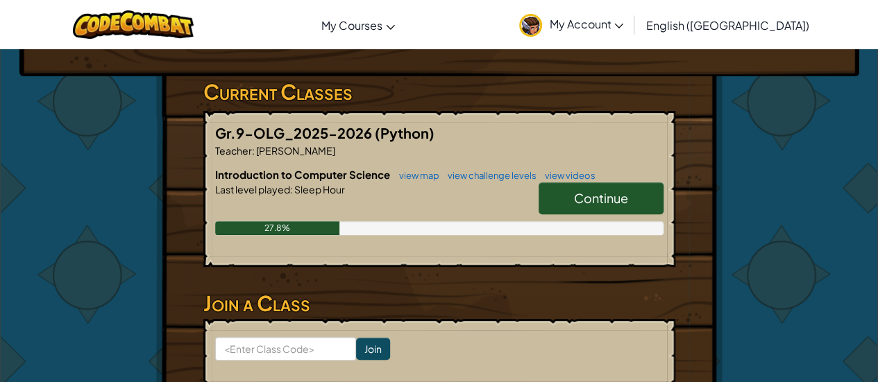
click at [580, 212] on link "Continue" at bounding box center [600, 199] width 125 height 32
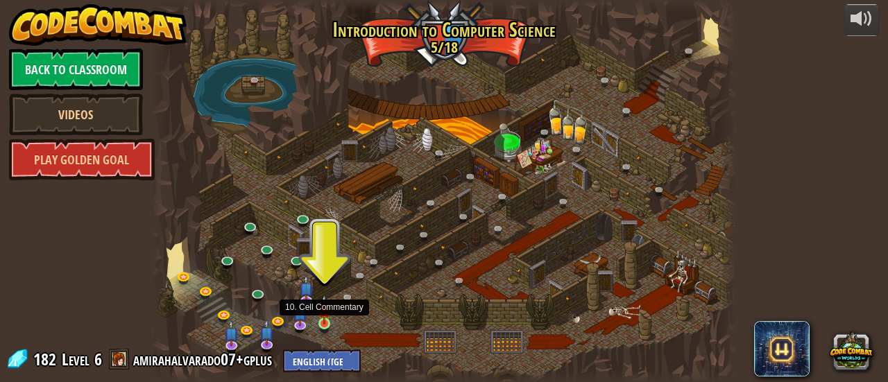
click at [328, 324] on img at bounding box center [324, 309] width 12 height 29
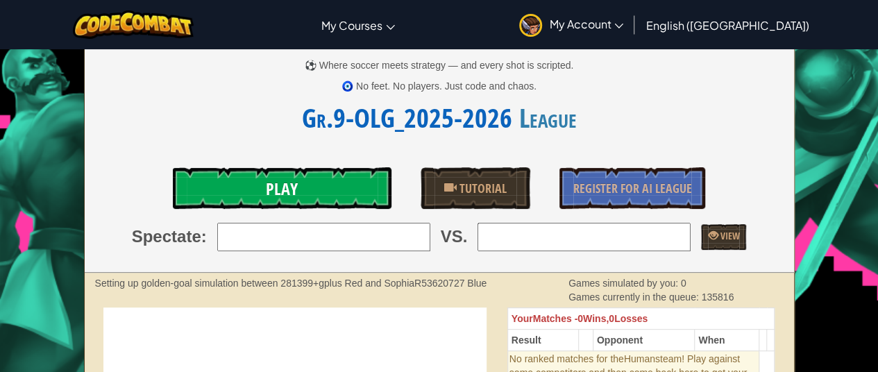
scroll to position [139, 0]
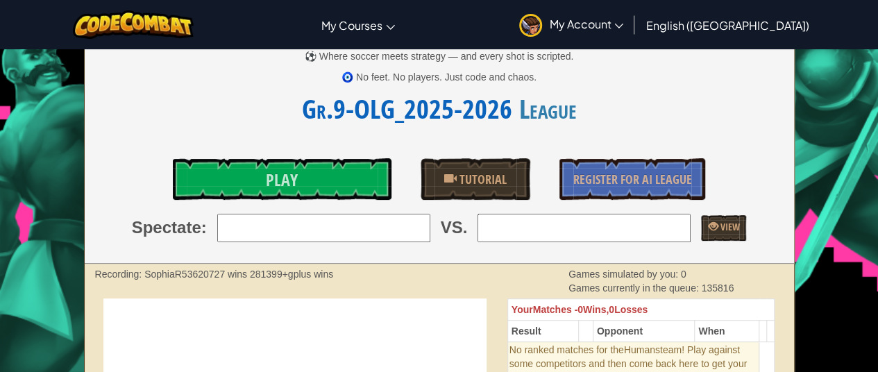
click at [396, 223] on input "search" at bounding box center [323, 228] width 213 height 28
click at [366, 184] on link "Play" at bounding box center [282, 179] width 219 height 42
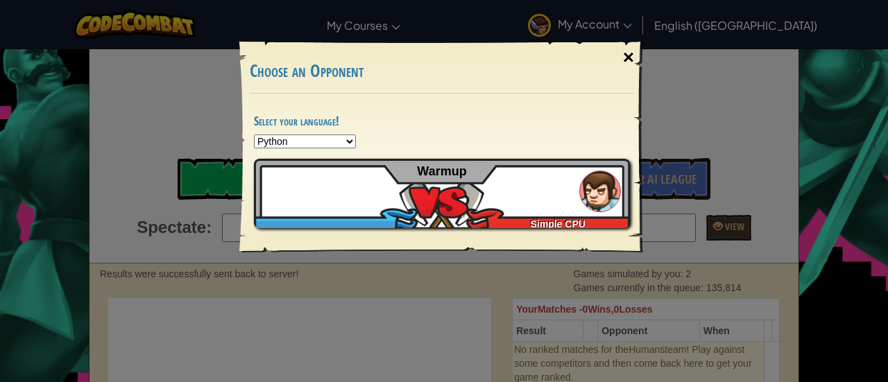
click at [627, 53] on div "×" at bounding box center [629, 57] width 32 height 40
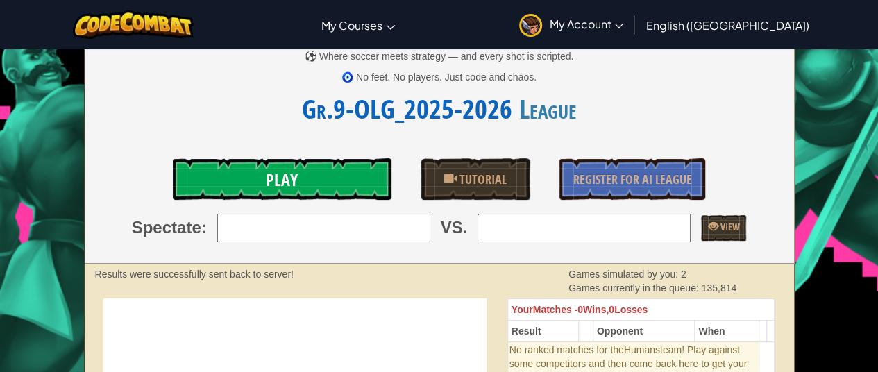
click at [316, 171] on link "Play" at bounding box center [282, 179] width 219 height 42
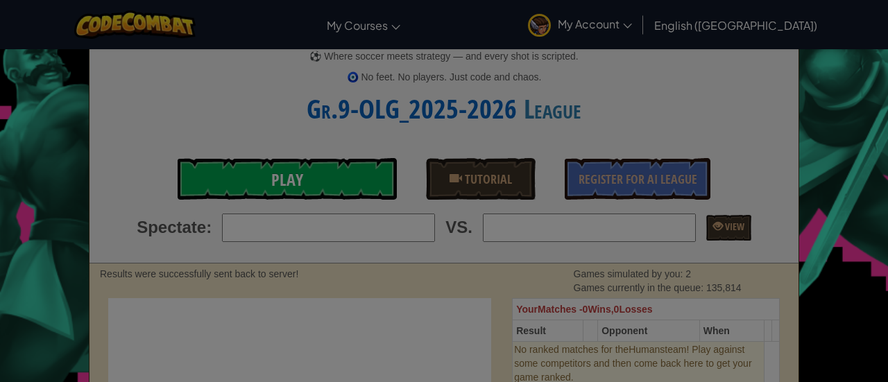
click at [316, 171] on div at bounding box center [444, 191] width 888 height 382
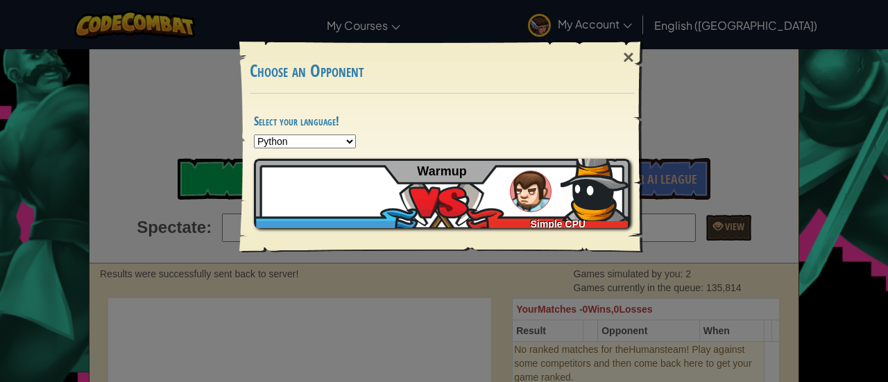
click at [475, 178] on div "amirahalvarado07+gplus Simple CPU Warmup" at bounding box center [442, 193] width 376 height 69
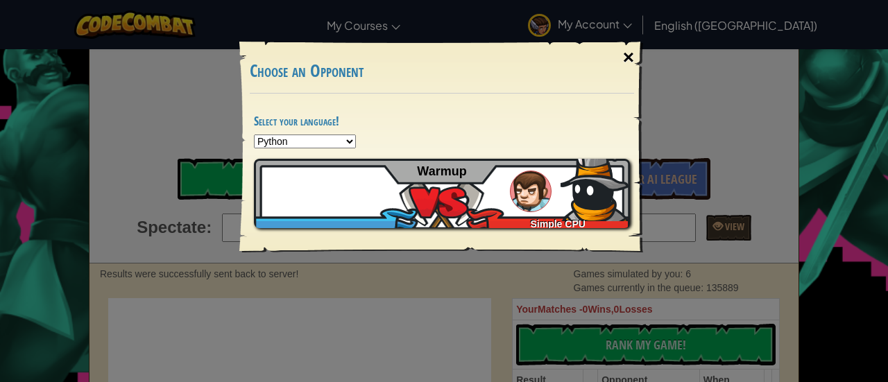
click at [634, 55] on div "×" at bounding box center [629, 57] width 32 height 40
